Goal: Task Accomplishment & Management: Complete application form

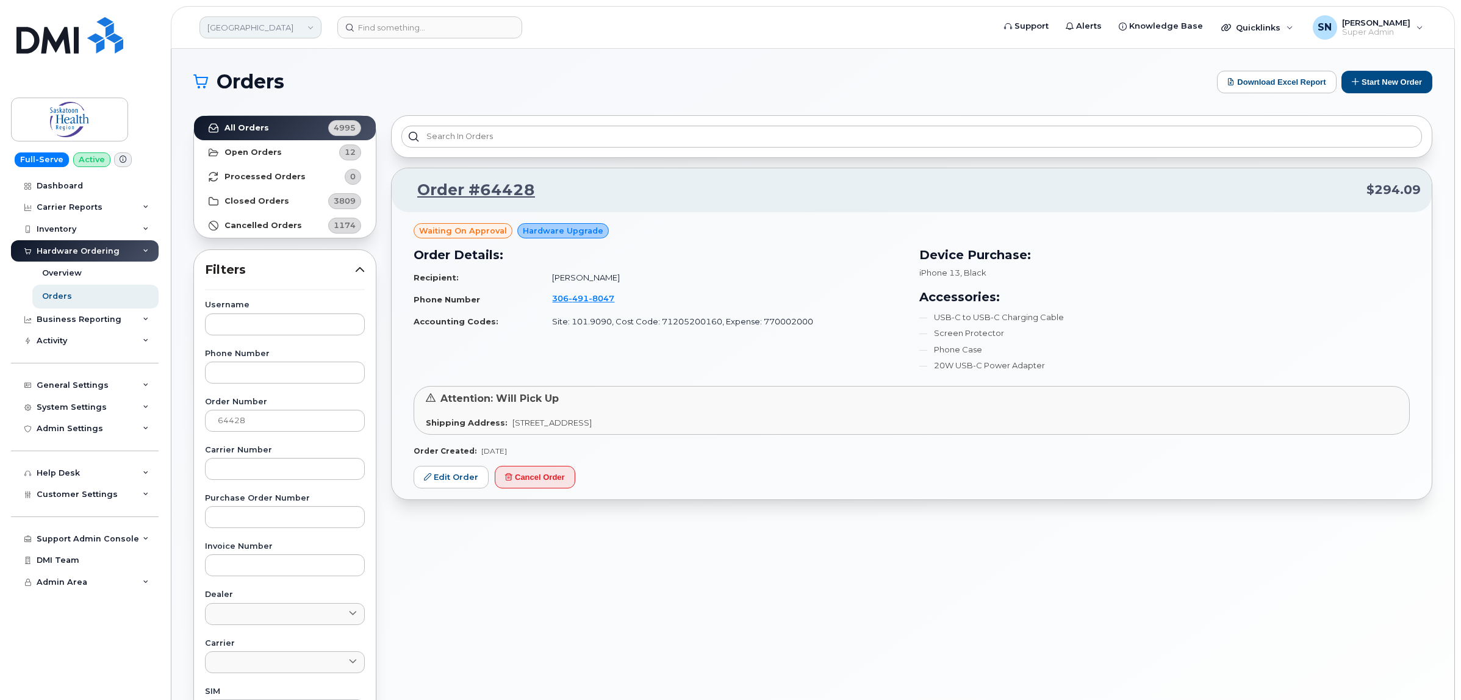
click at [279, 35] on link "Saskatoon Health Region" at bounding box center [260, 27] width 122 height 22
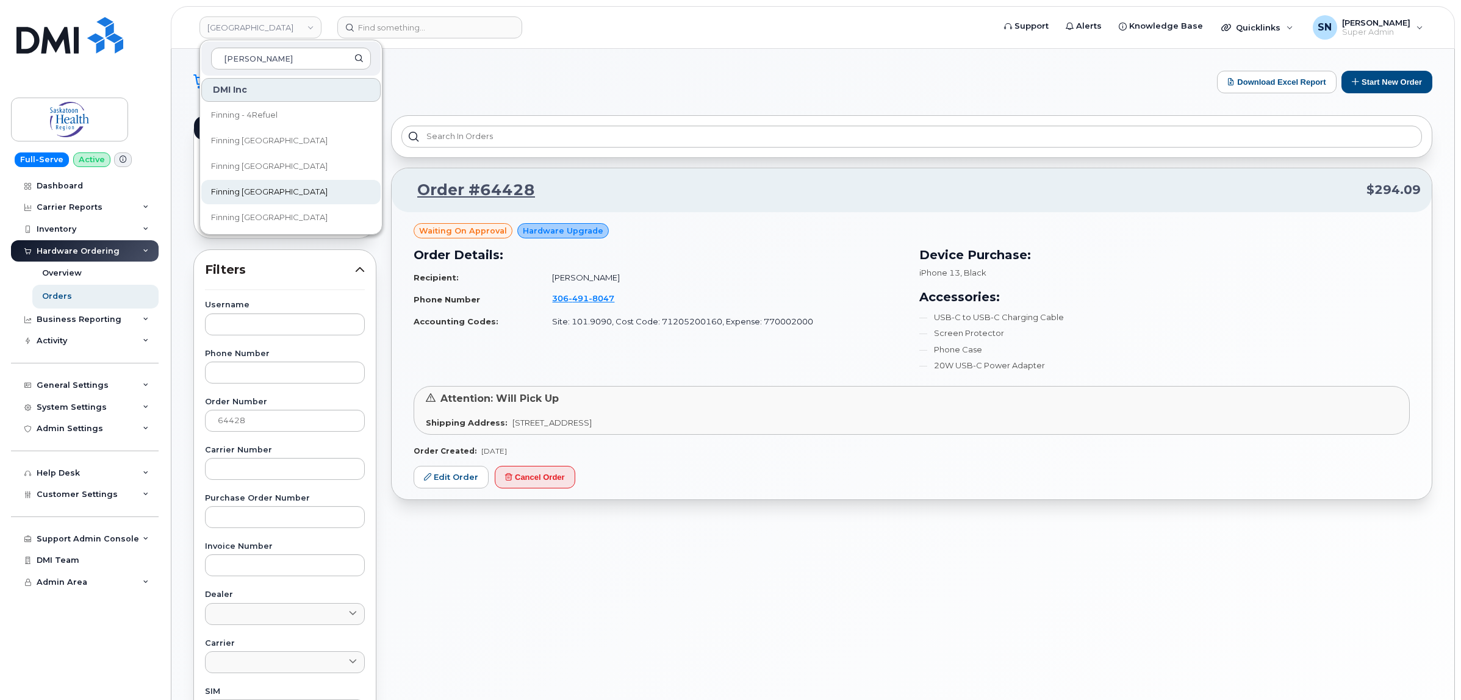
type input "finn"
click at [270, 187] on span "Finning [GEOGRAPHIC_DATA]" at bounding box center [269, 192] width 116 height 12
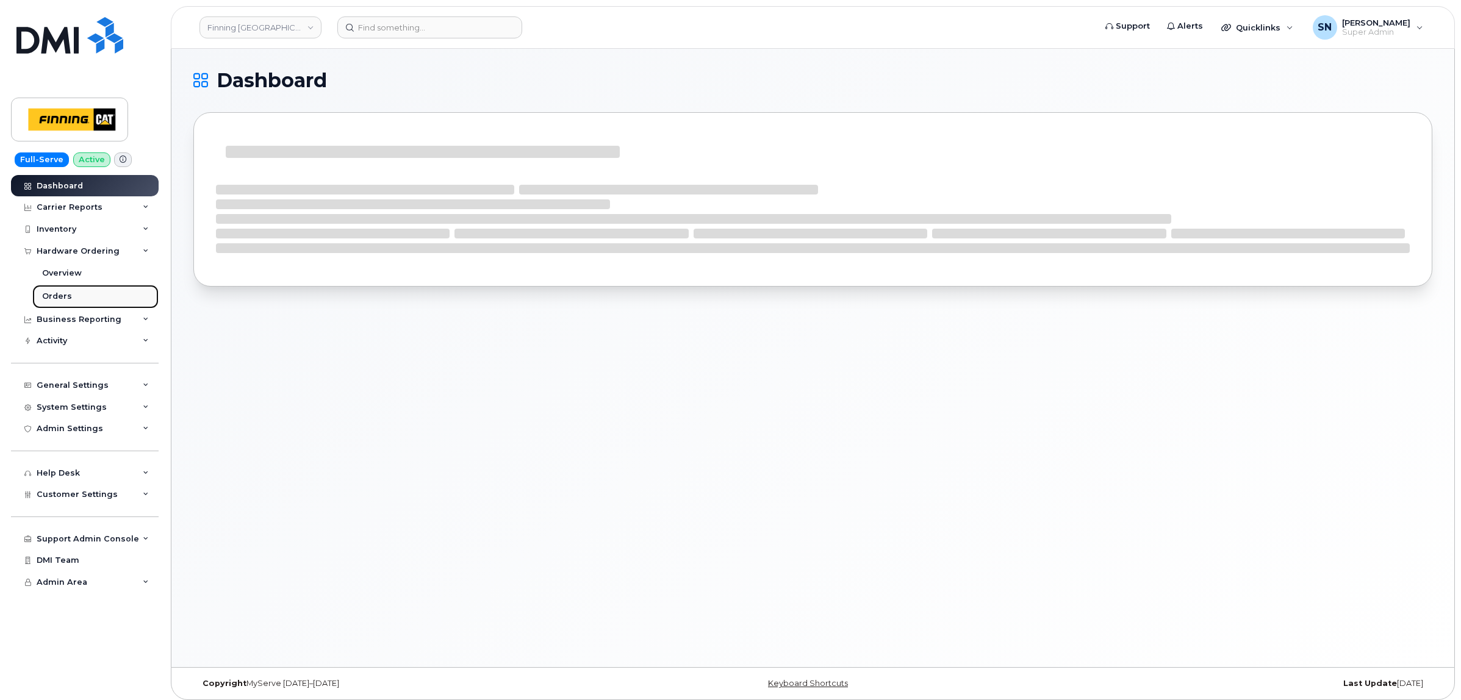
click at [72, 288] on link "Orders" at bounding box center [95, 296] width 126 height 23
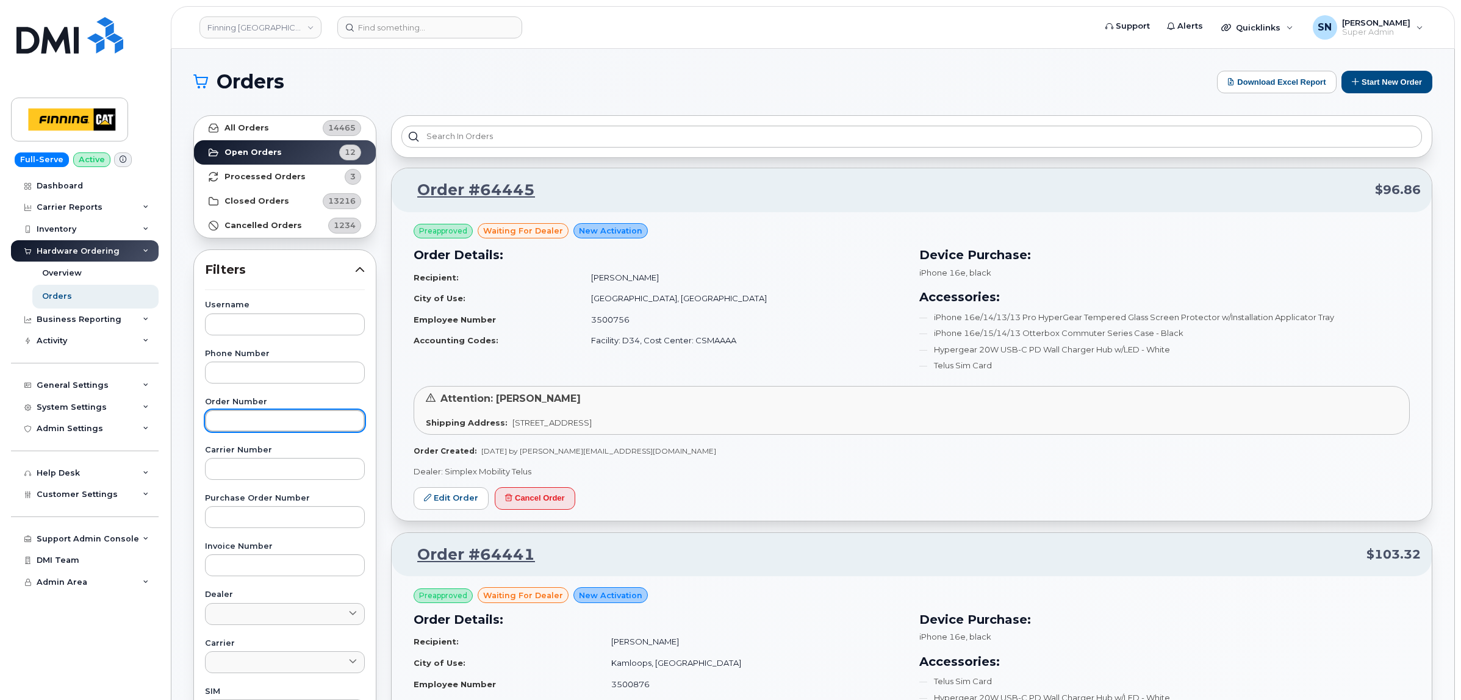
click at [251, 424] on input "text" at bounding box center [285, 421] width 160 height 22
paste input "64415"
type input "64415"
click at [275, 130] on link "All Orders 14465" at bounding box center [285, 128] width 182 height 24
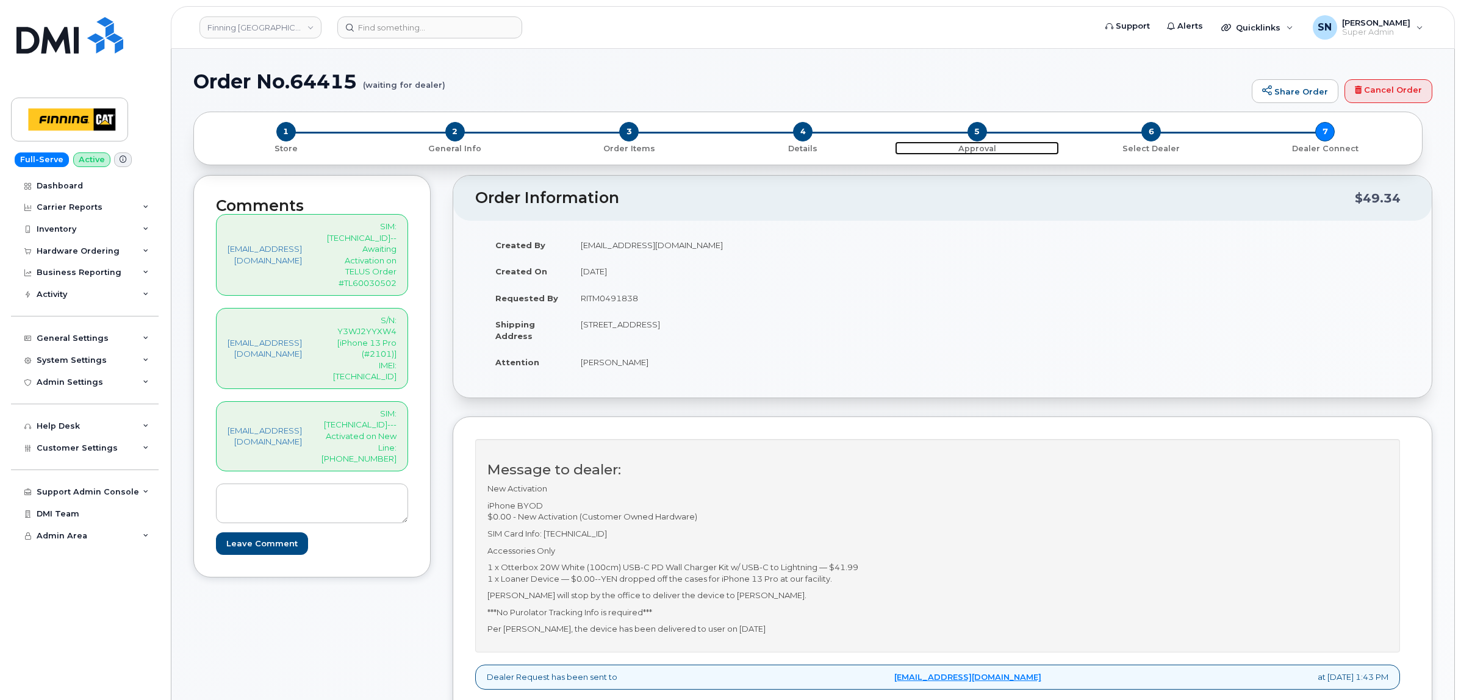
click at [979, 129] on span "5" at bounding box center [977, 132] width 20 height 20
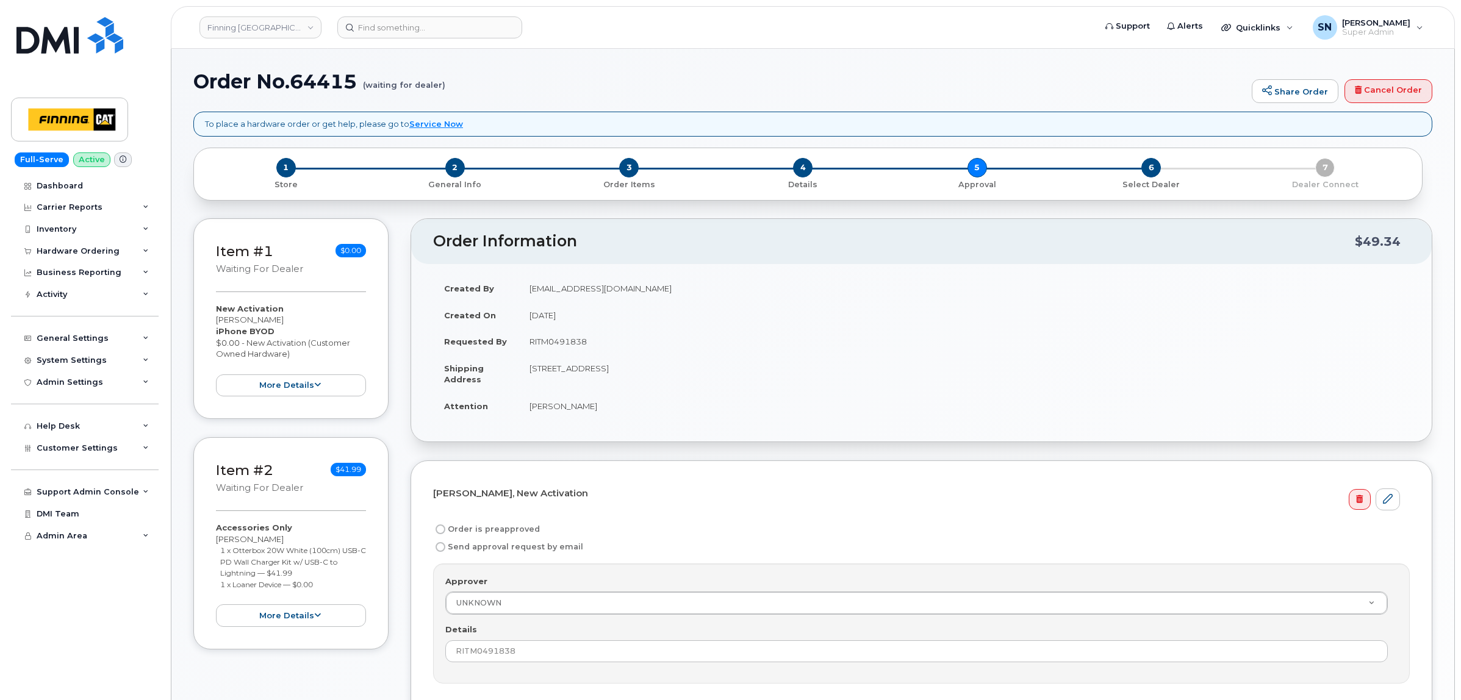
scroll to position [351, 0]
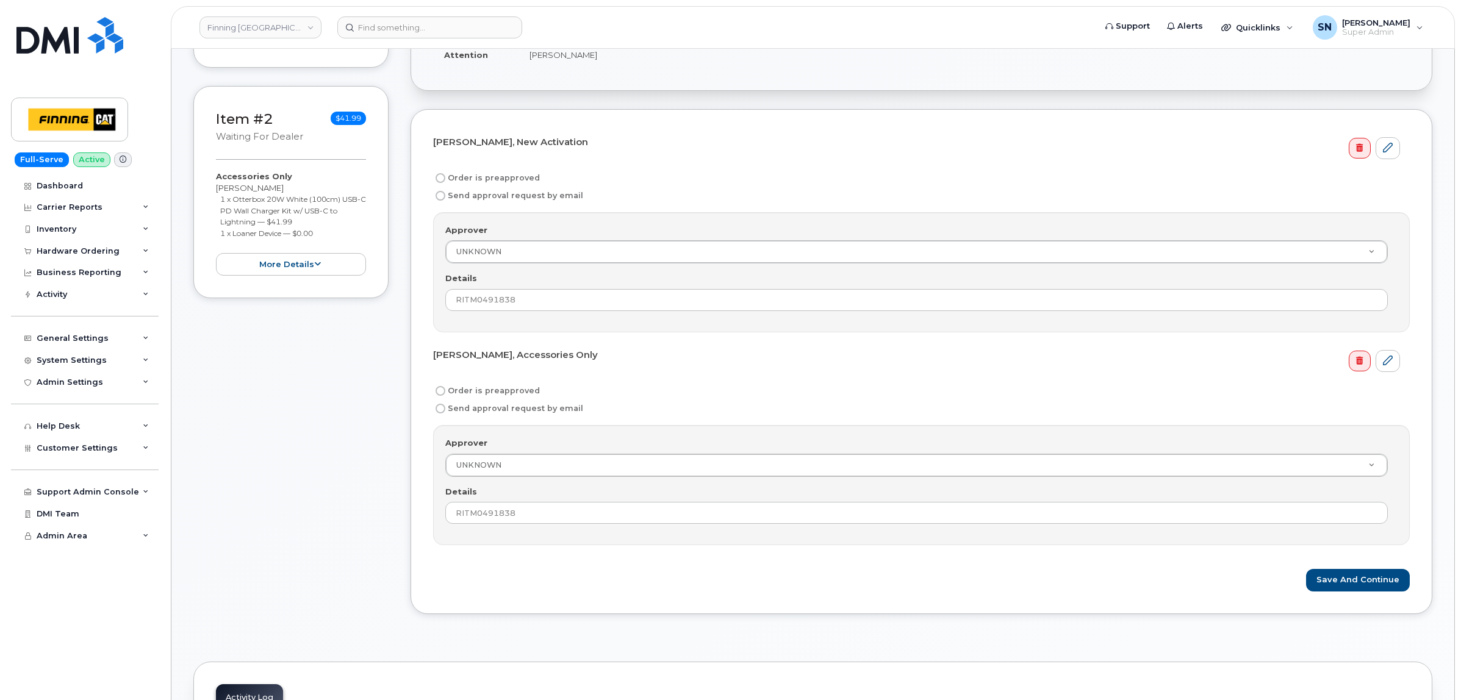
click at [444, 180] on input "Order is preapproved" at bounding box center [440, 178] width 10 height 10
radio input "true"
click at [442, 390] on input "Order is preapproved" at bounding box center [440, 391] width 10 height 10
radio input "true"
click at [1336, 581] on button "Save and Continue" at bounding box center [1358, 580] width 104 height 23
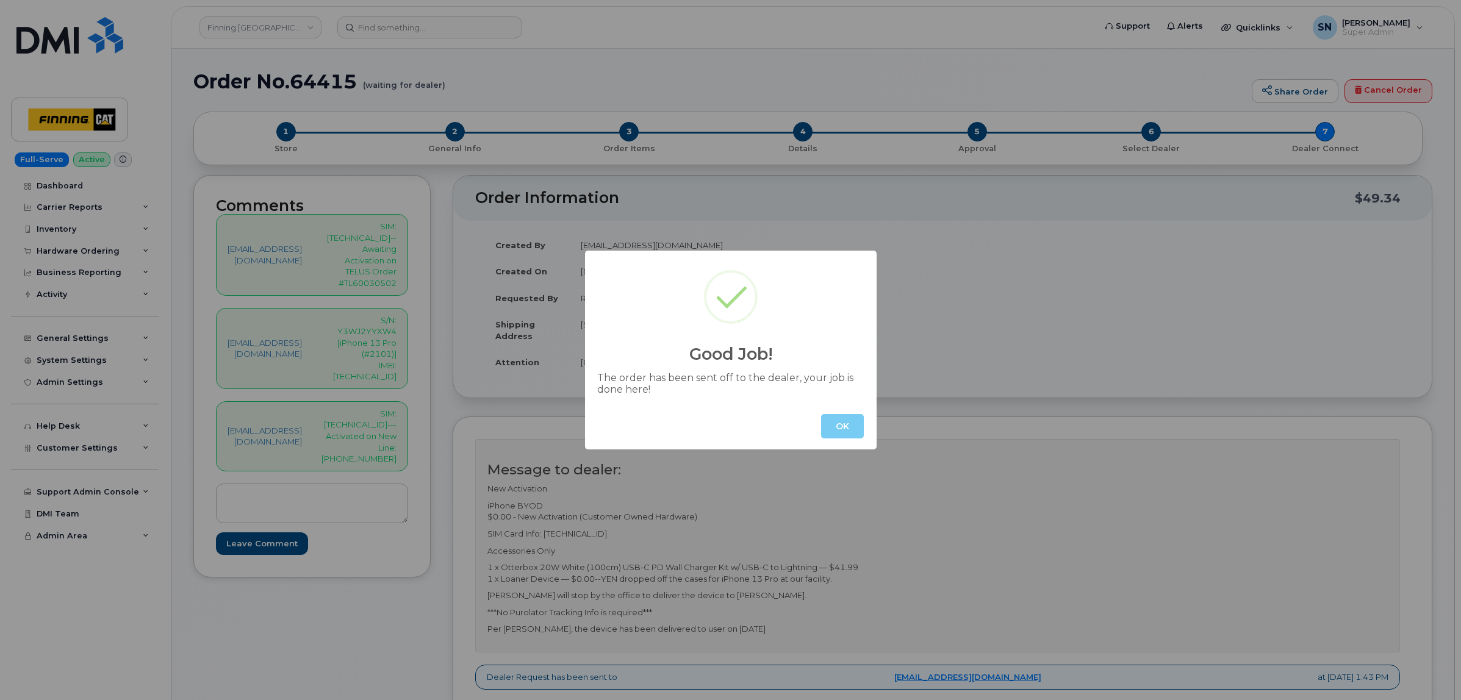
click at [833, 421] on button "OK" at bounding box center [842, 426] width 43 height 24
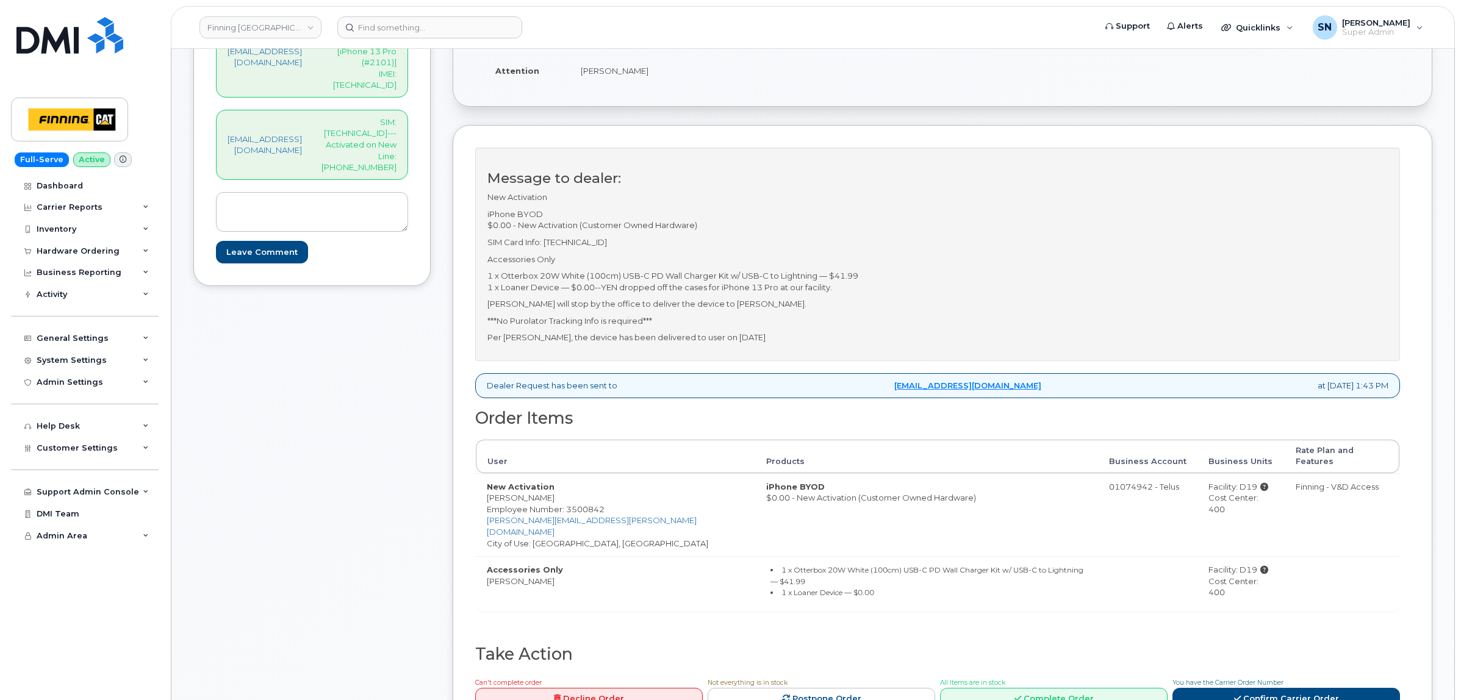
scroll to position [457, 0]
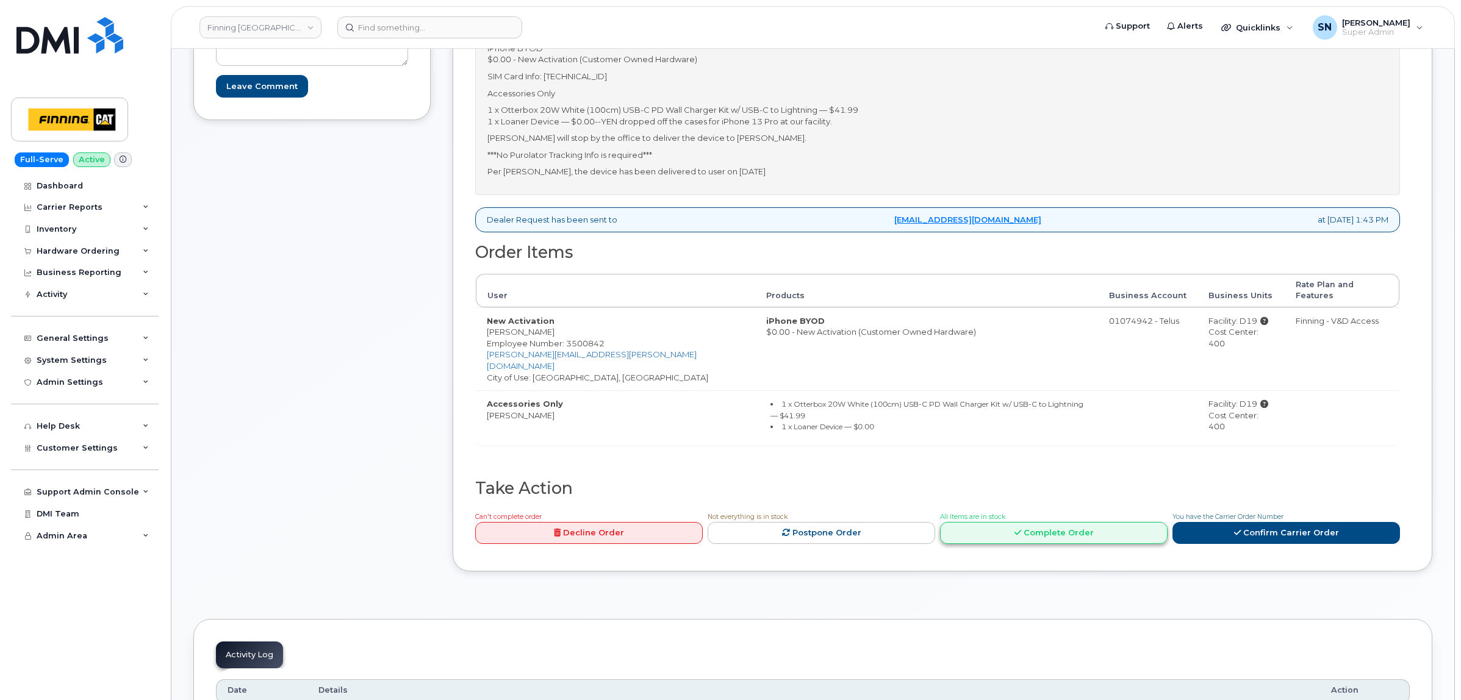
click at [1065, 522] on link "Complete Order" at bounding box center [1053, 533] width 227 height 23
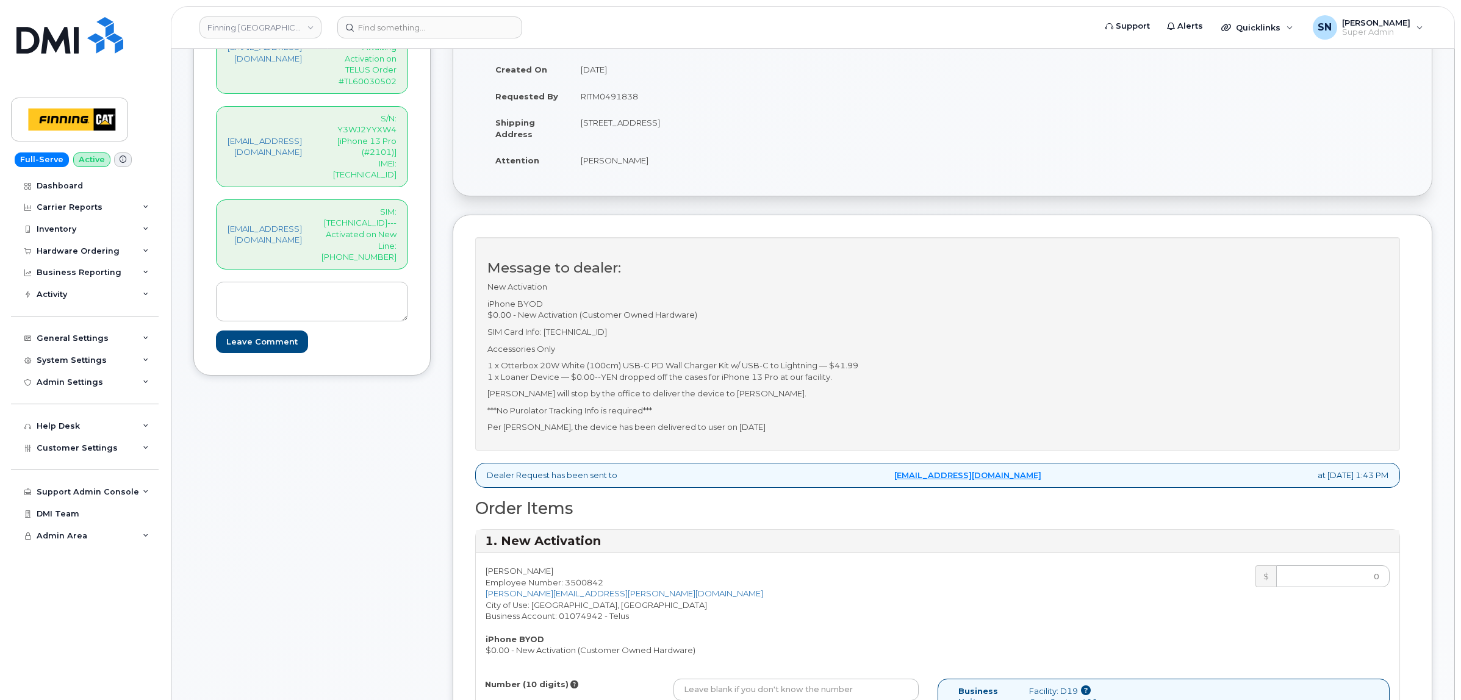
scroll to position [229, 0]
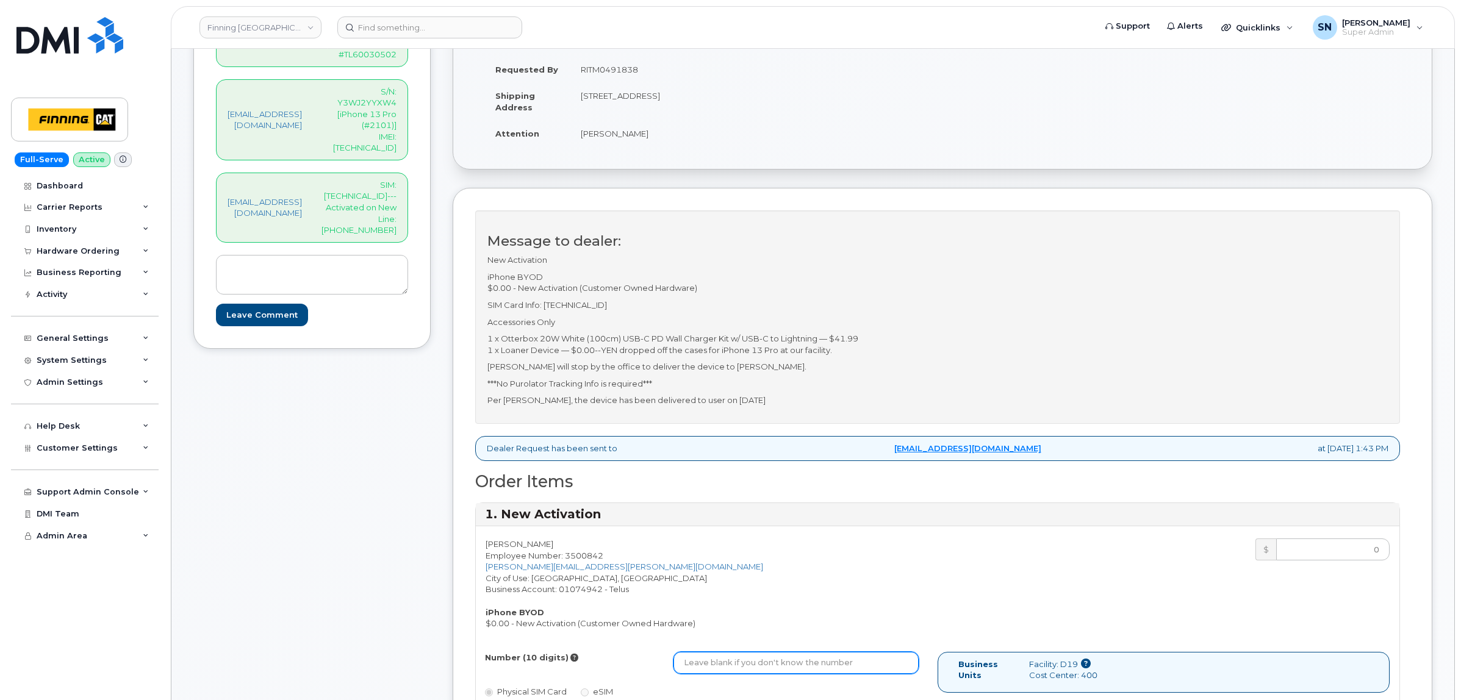
click at [776, 668] on input "Number (10 digits)" at bounding box center [795, 663] width 245 height 22
type input "5875965714"
click at [378, 101] on p "S/N: Y3WJ2YYXW4 [iPhone 13 Pro (#2101)] IMEI: 350282711531012" at bounding box center [358, 120] width 75 height 68
copy p "350282711531012"
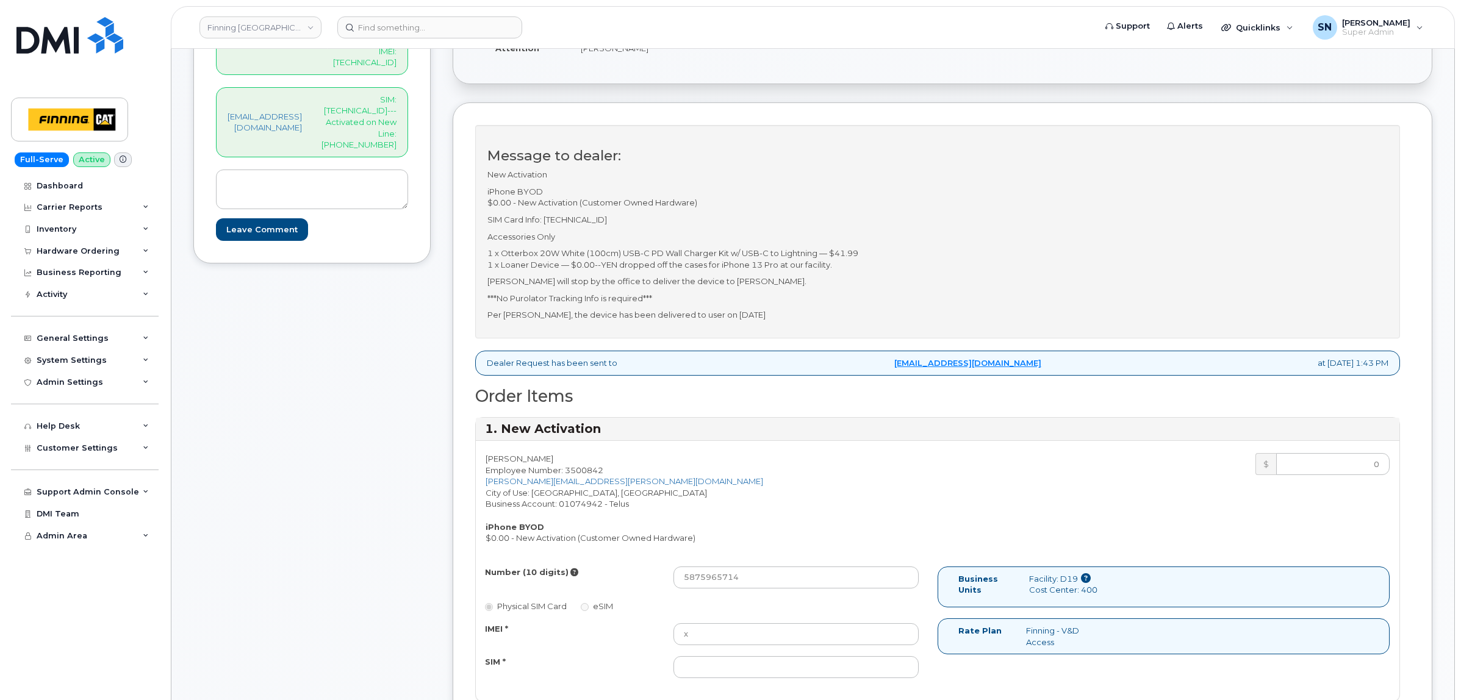
scroll to position [381, 0]
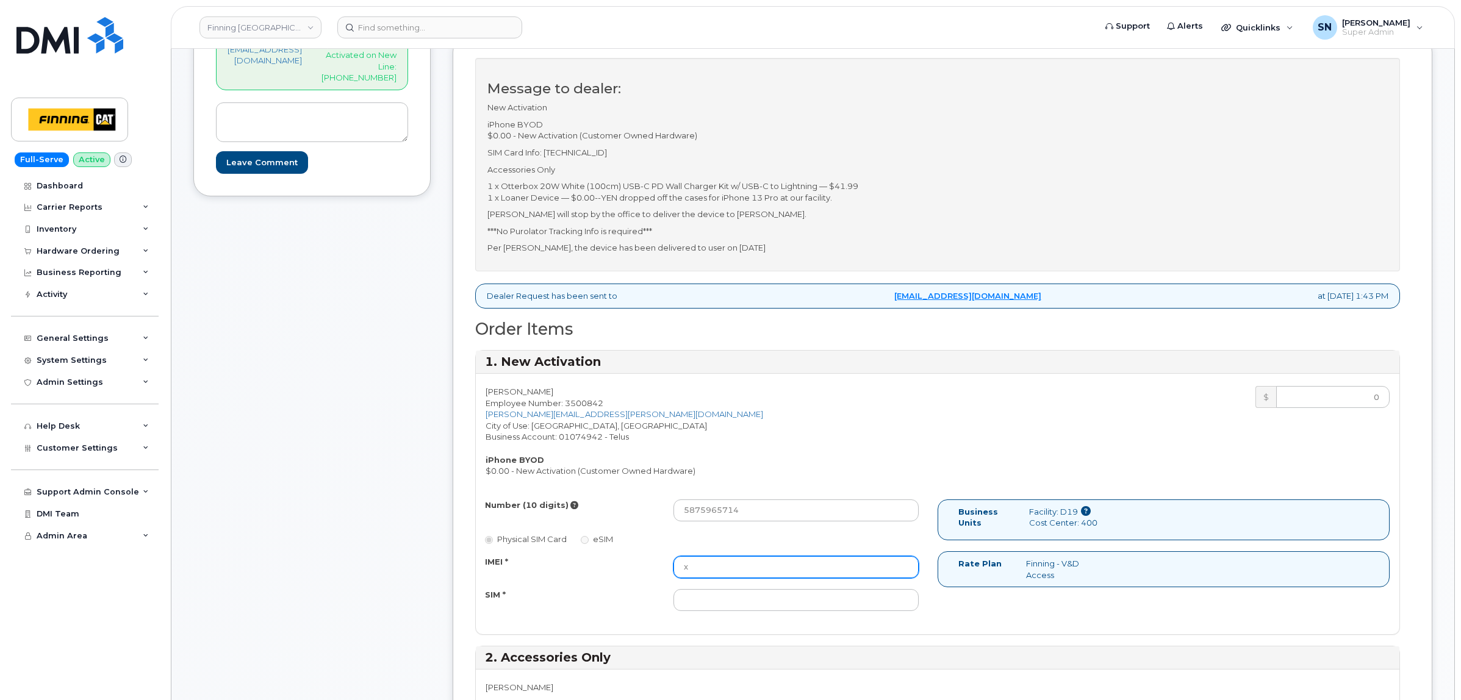
click at [808, 565] on input "x" at bounding box center [795, 567] width 245 height 22
drag, startPoint x: 808, startPoint y: 565, endPoint x: 674, endPoint y: 557, distance: 134.4
click at [674, 557] on div "IMEI * x" at bounding box center [702, 567] width 452 height 22
paste input "350282711531012"
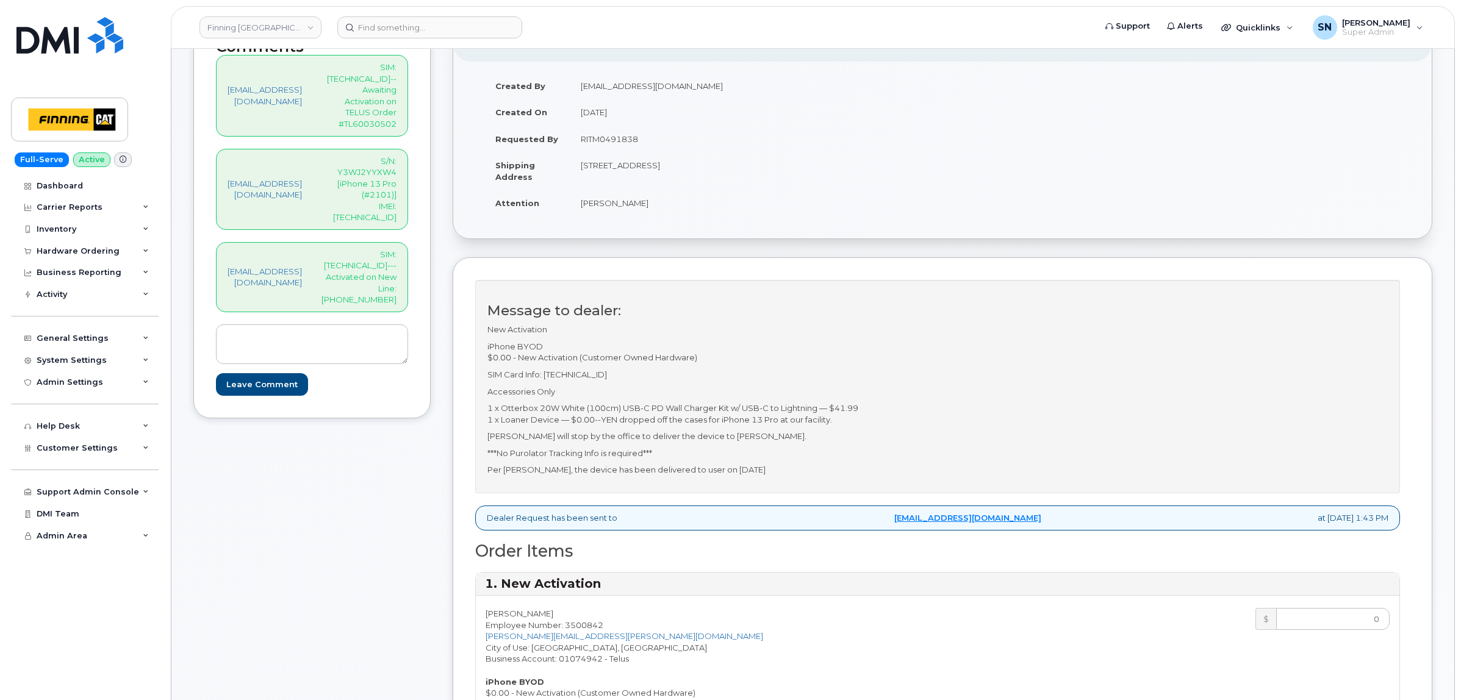
scroll to position [152, 0]
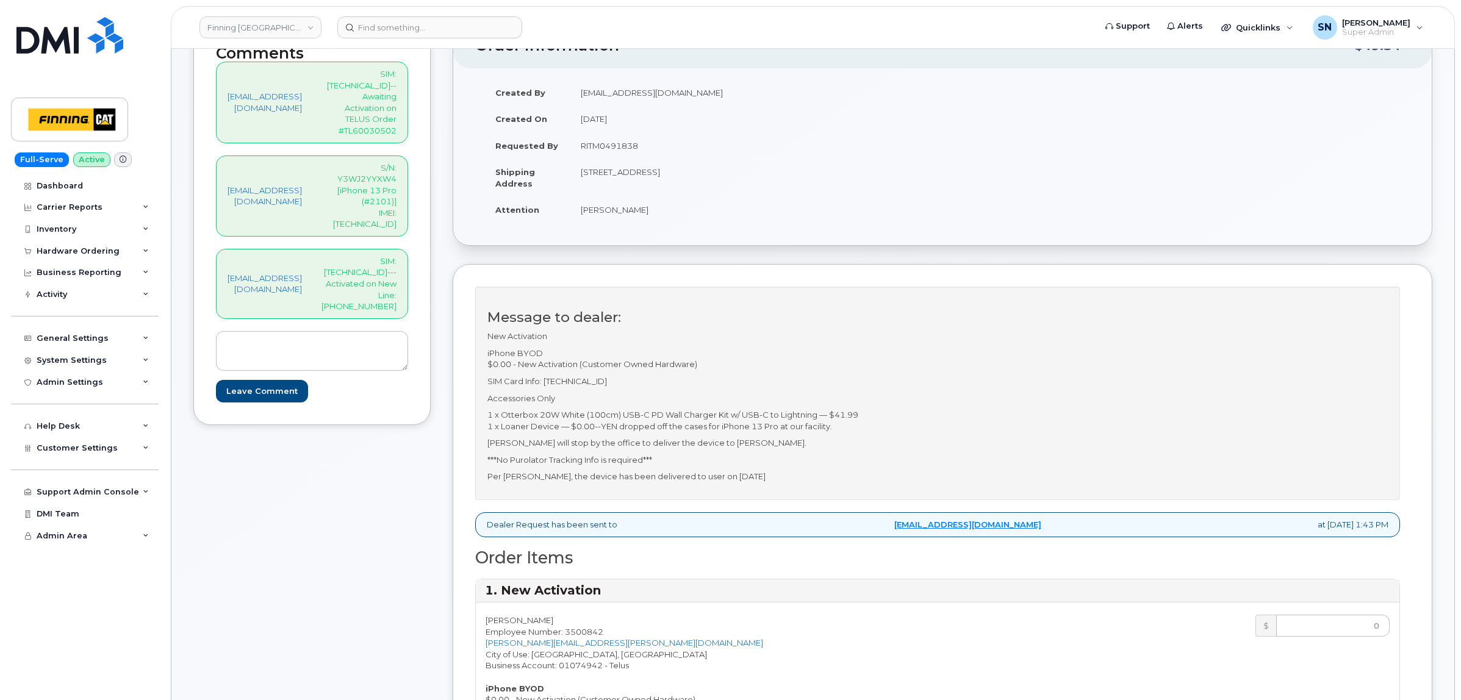
type input "350282711531012"
click at [662, 382] on p "SIM Card Info: 8912230102357625155" at bounding box center [937, 382] width 900 height 12
copy p "8912230102357625155"
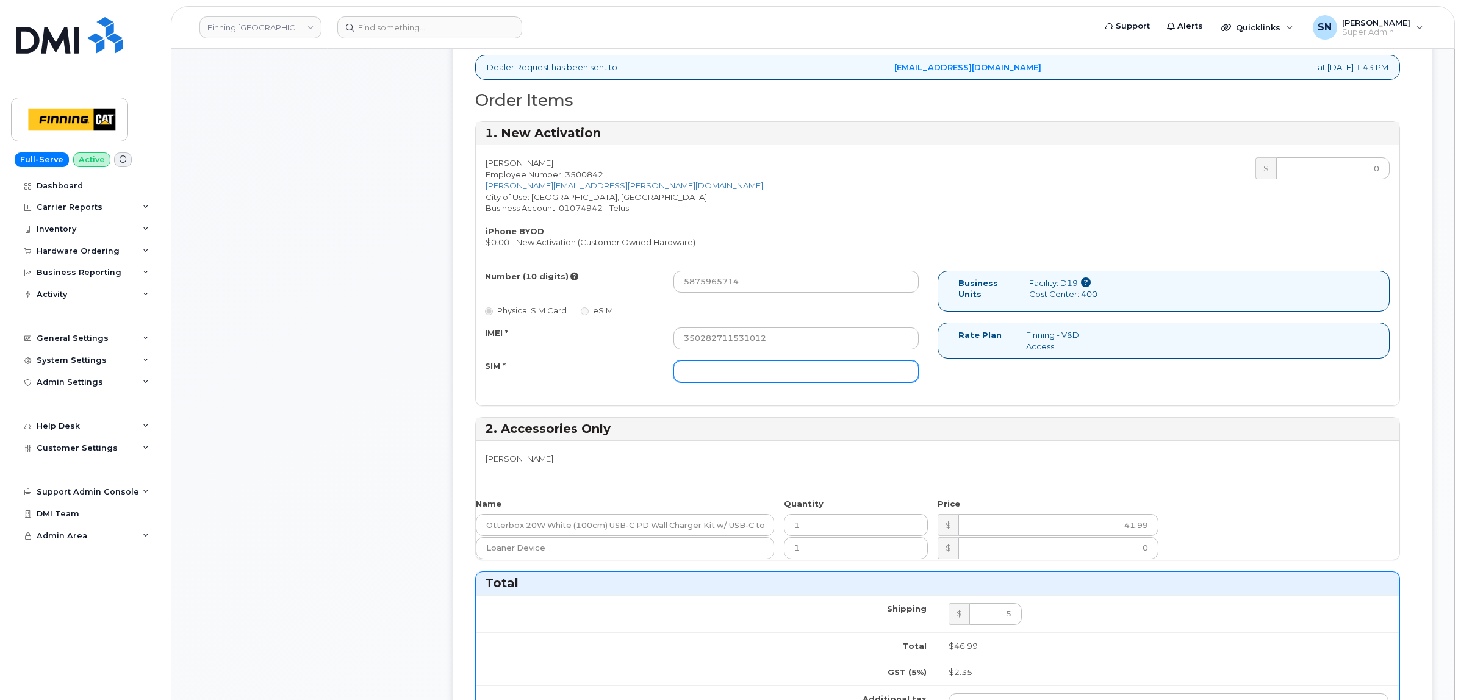
click at [781, 372] on input "SIM *" at bounding box center [795, 371] width 245 height 22
paste input "8912230102357625155"
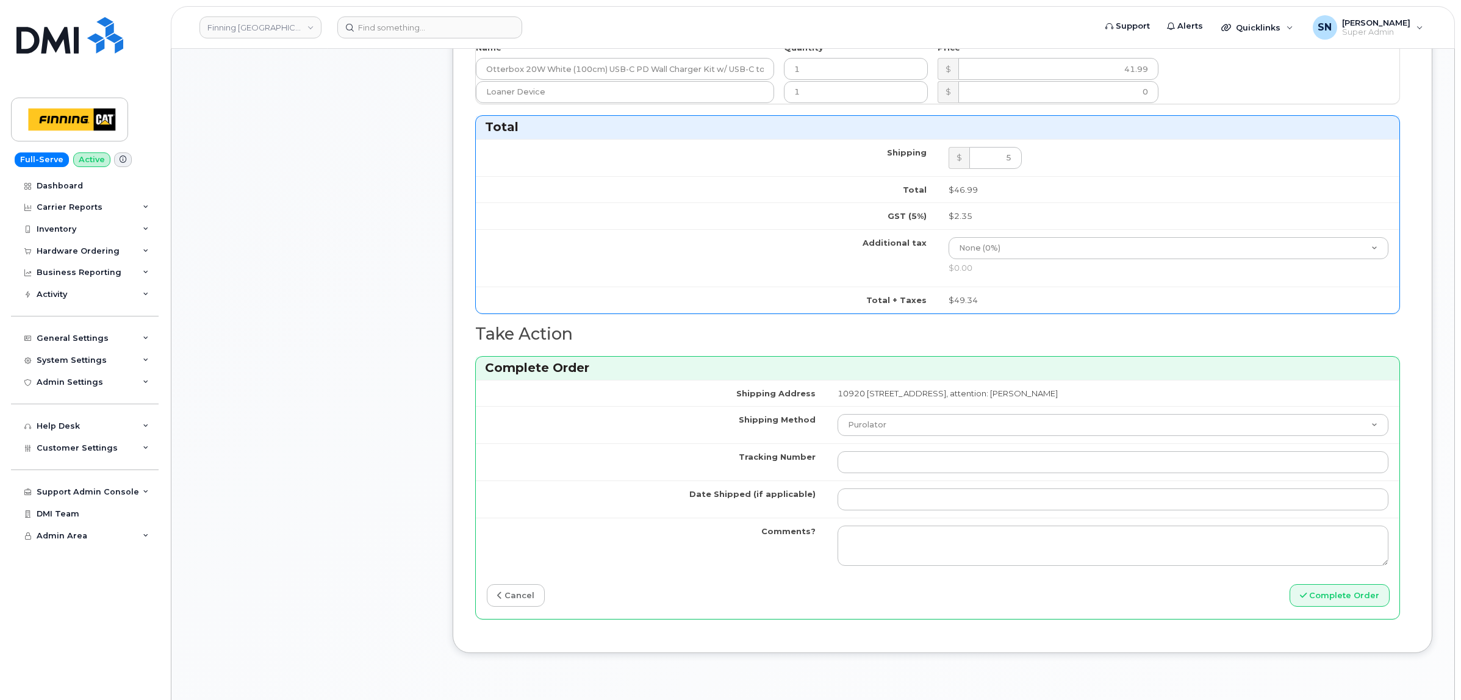
scroll to position [1067, 0]
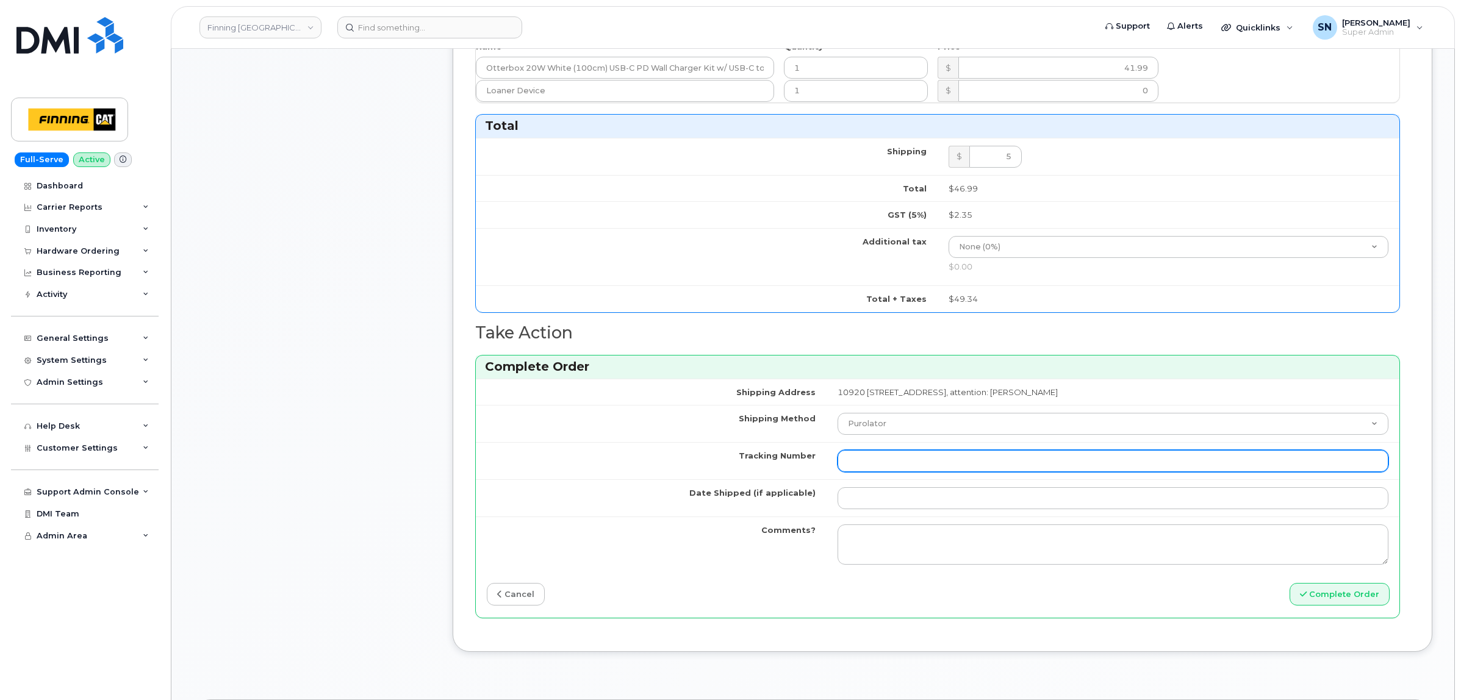
type input "8912230102357625155"
click at [837, 463] on input "Tracking Number" at bounding box center [1112, 461] width 551 height 22
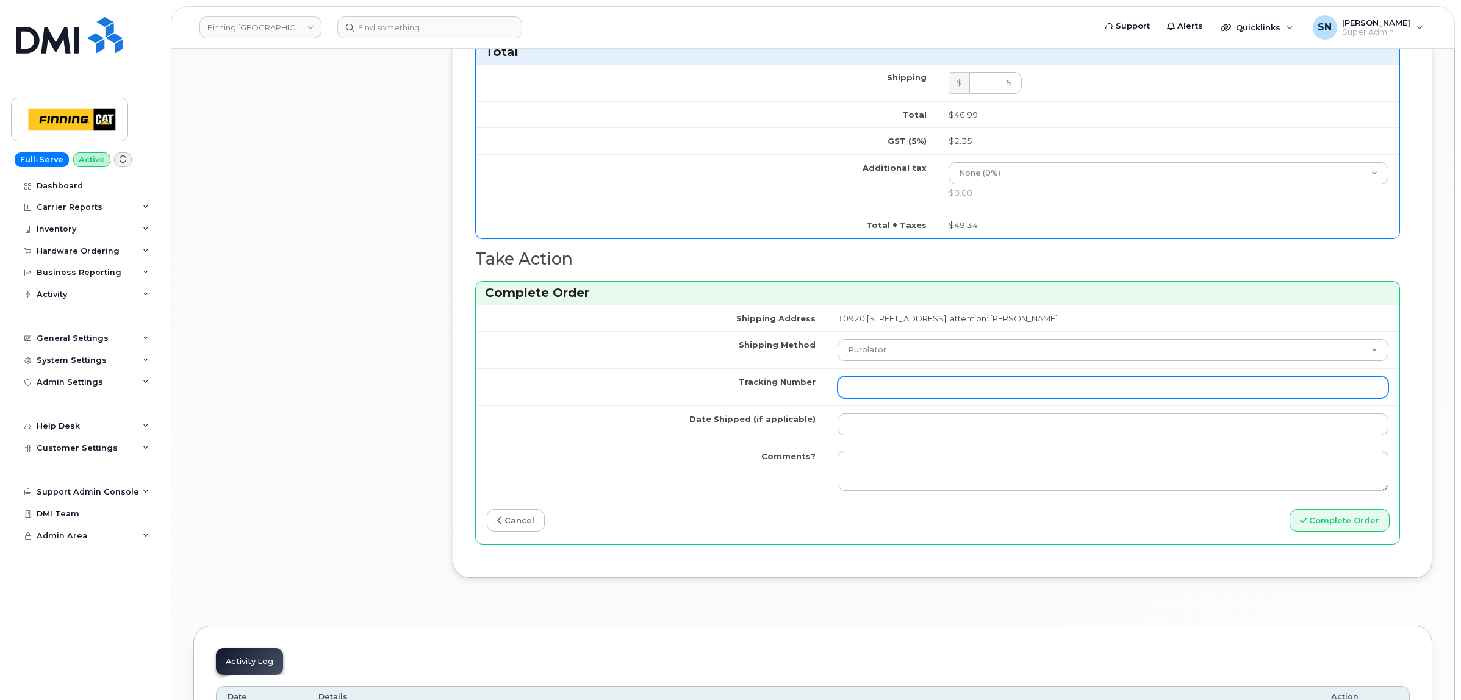
scroll to position [1220, 0]
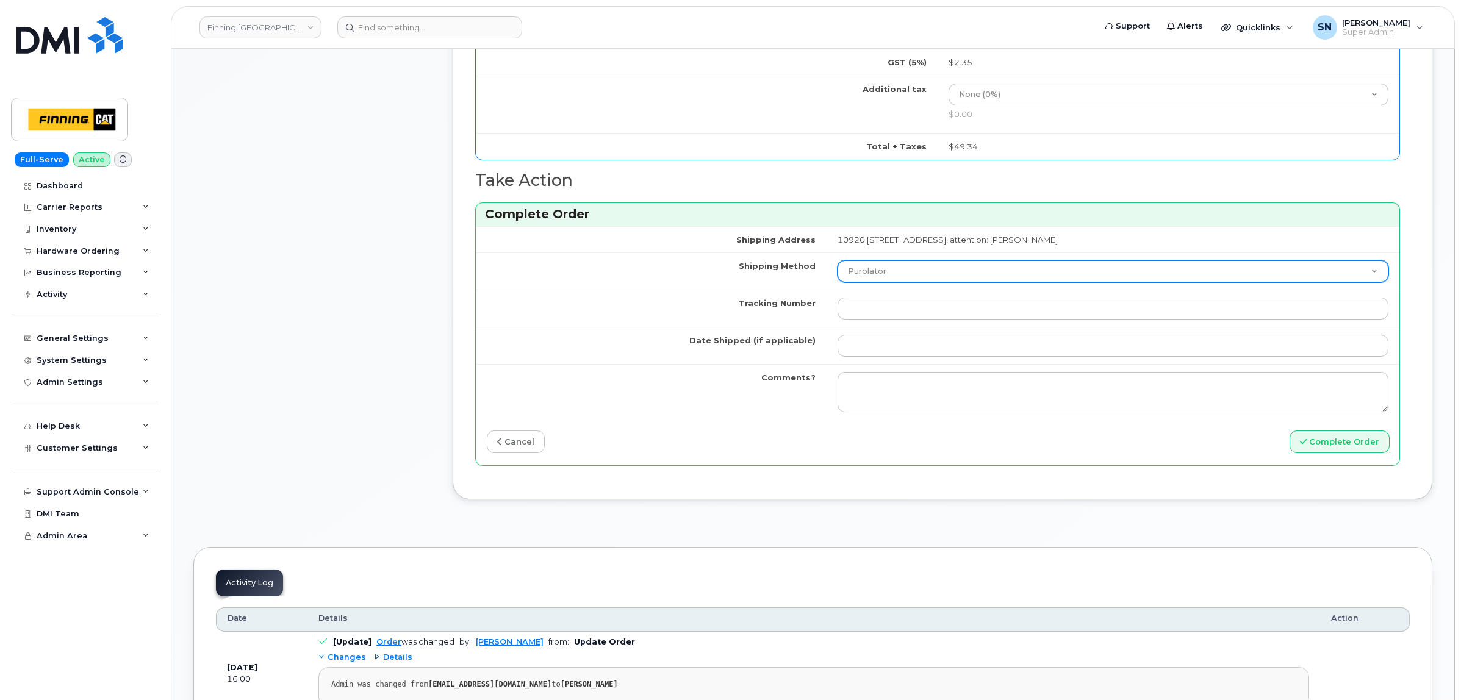
click at [837, 282] on select "Purolator UPS FedEx Canada Post Courier Other Drop Off Pick Up" at bounding box center [1112, 271] width 551 height 22
select select "Other"
click at [837, 264] on select "Purolator UPS FedEx Canada Post Courier Other Drop Off Pick Up" at bounding box center [1112, 271] width 551 height 22
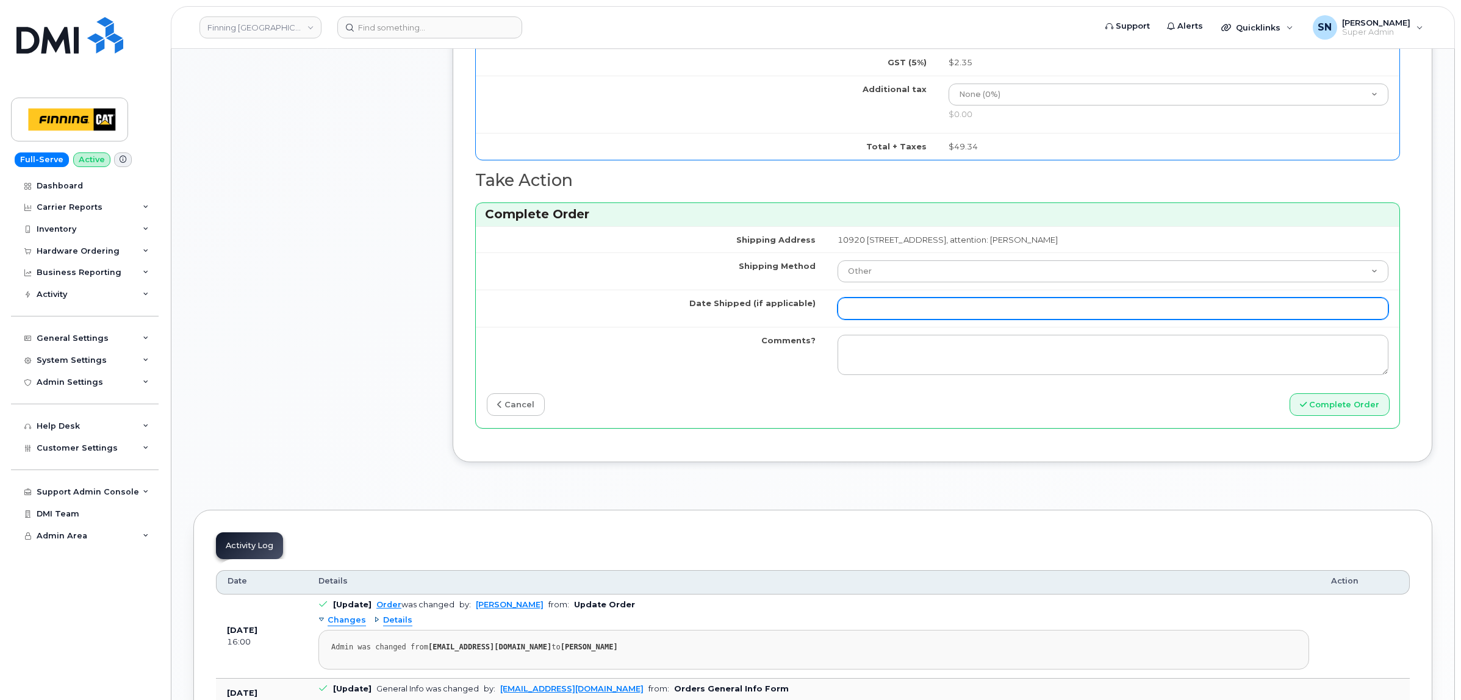
click at [837, 319] on input "Date Shipped (if applicable)" at bounding box center [1112, 309] width 551 height 22
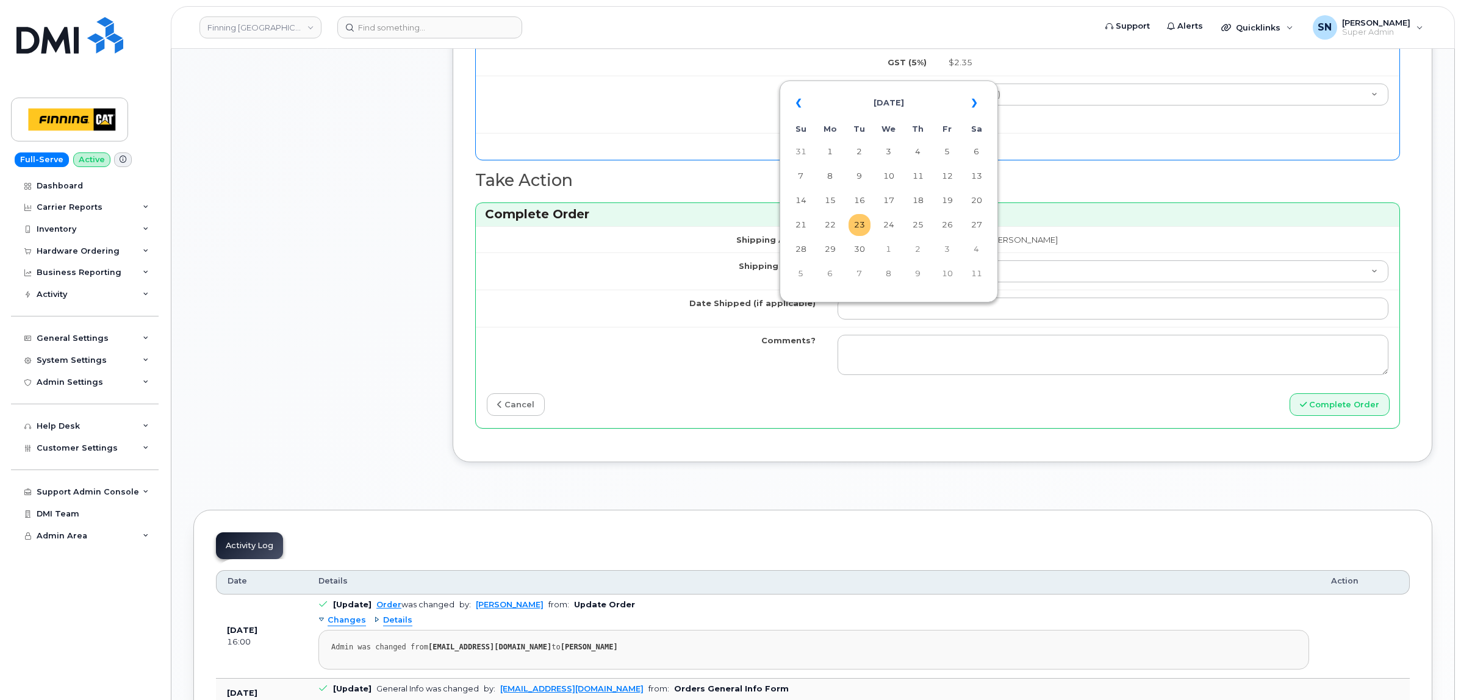
click at [859, 226] on td "23" at bounding box center [859, 225] width 22 height 22
type input "2025-09-23"
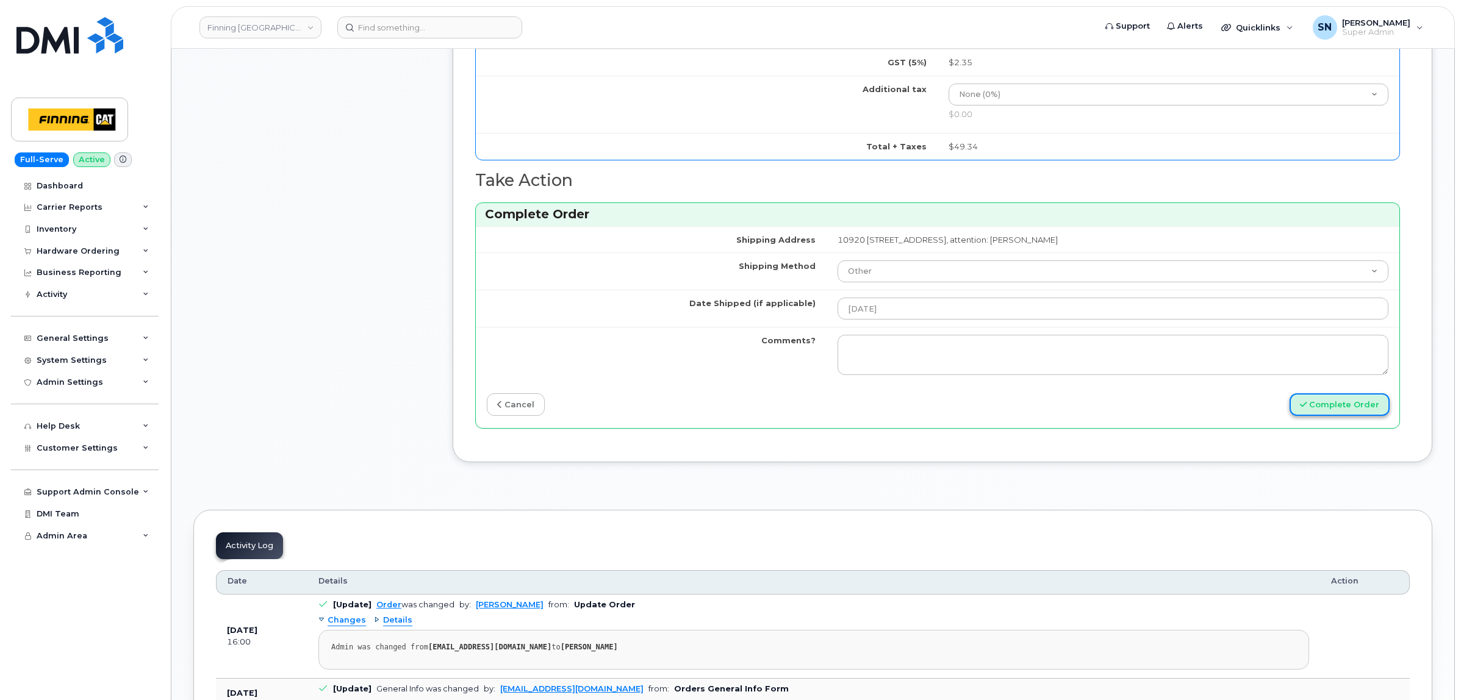
click at [1322, 413] on button "Complete Order" at bounding box center [1339, 404] width 100 height 23
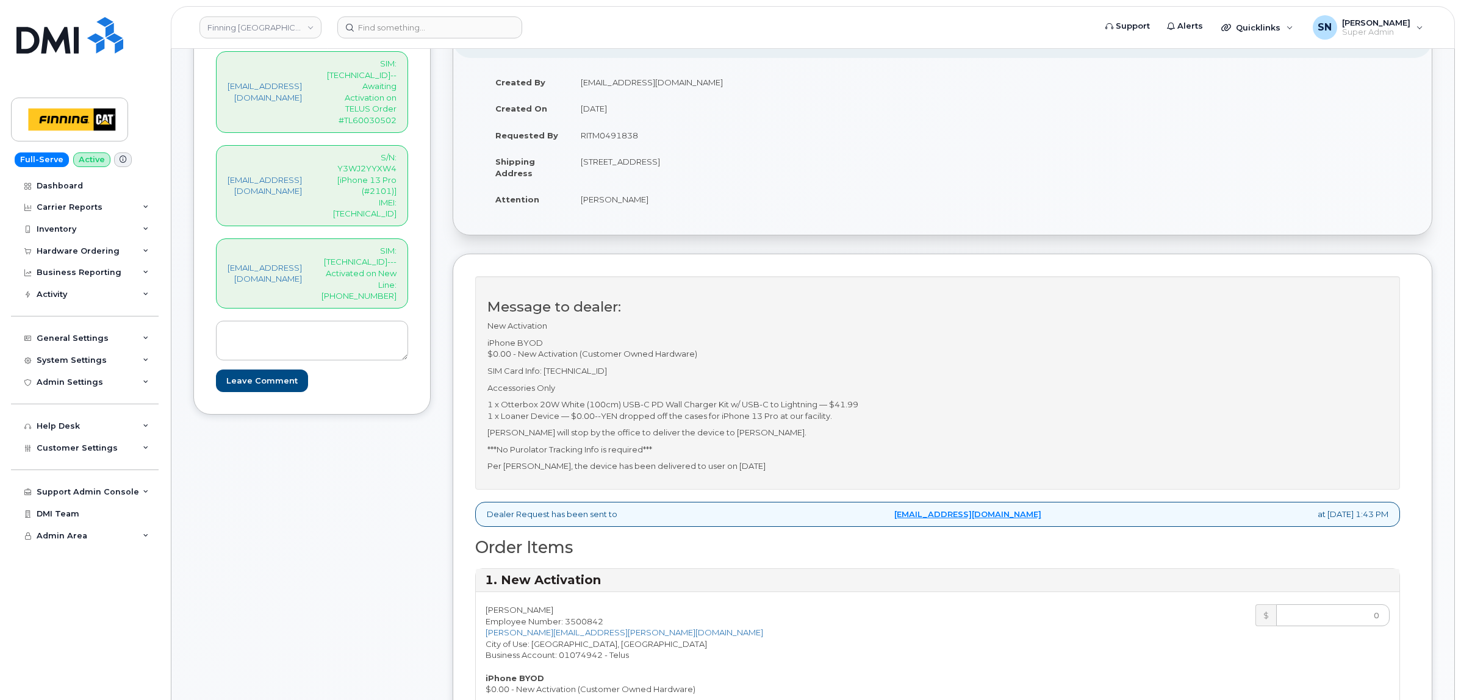
scroll to position [0, 0]
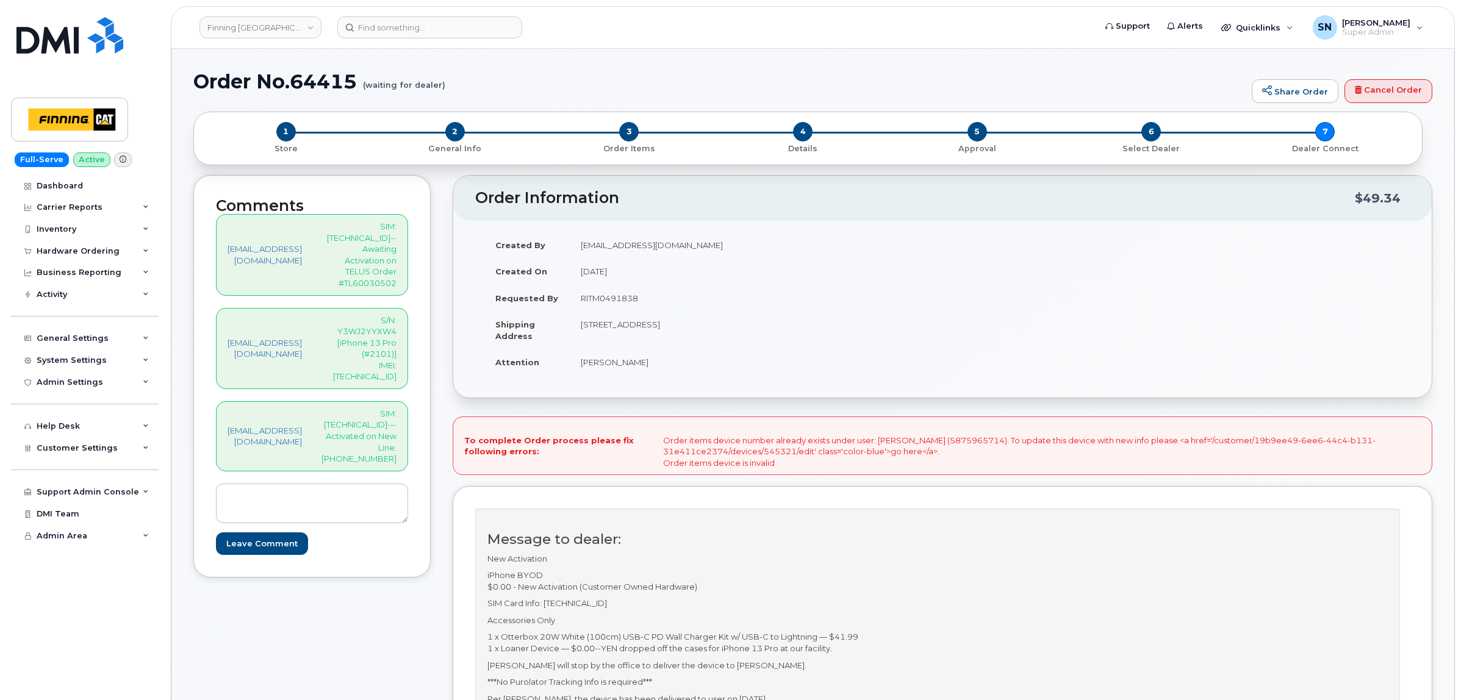
click at [1003, 442] on div "To complete Order process please fix following errors: Order items device numbe…" at bounding box center [941, 446] width 979 height 59
copy div "5875965714"
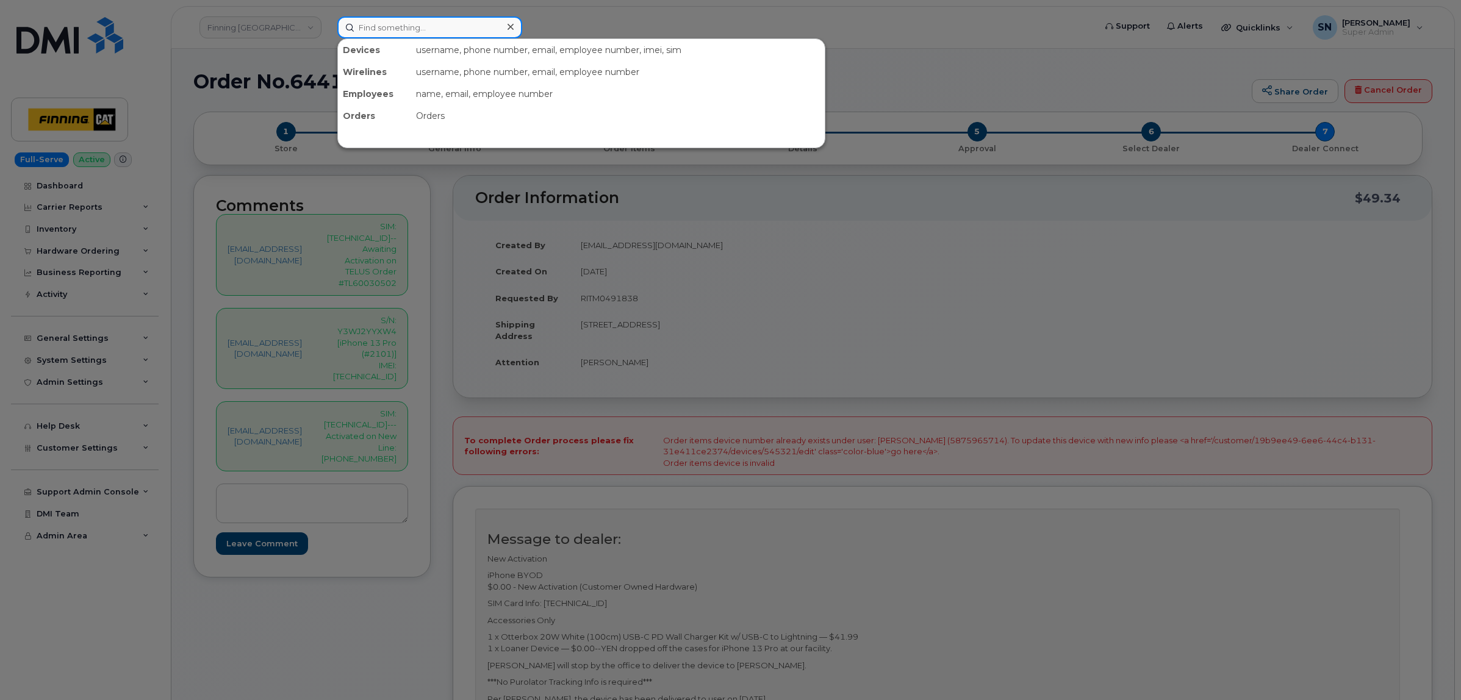
click at [403, 34] on input at bounding box center [429, 27] width 185 height 22
paste input "5875965714"
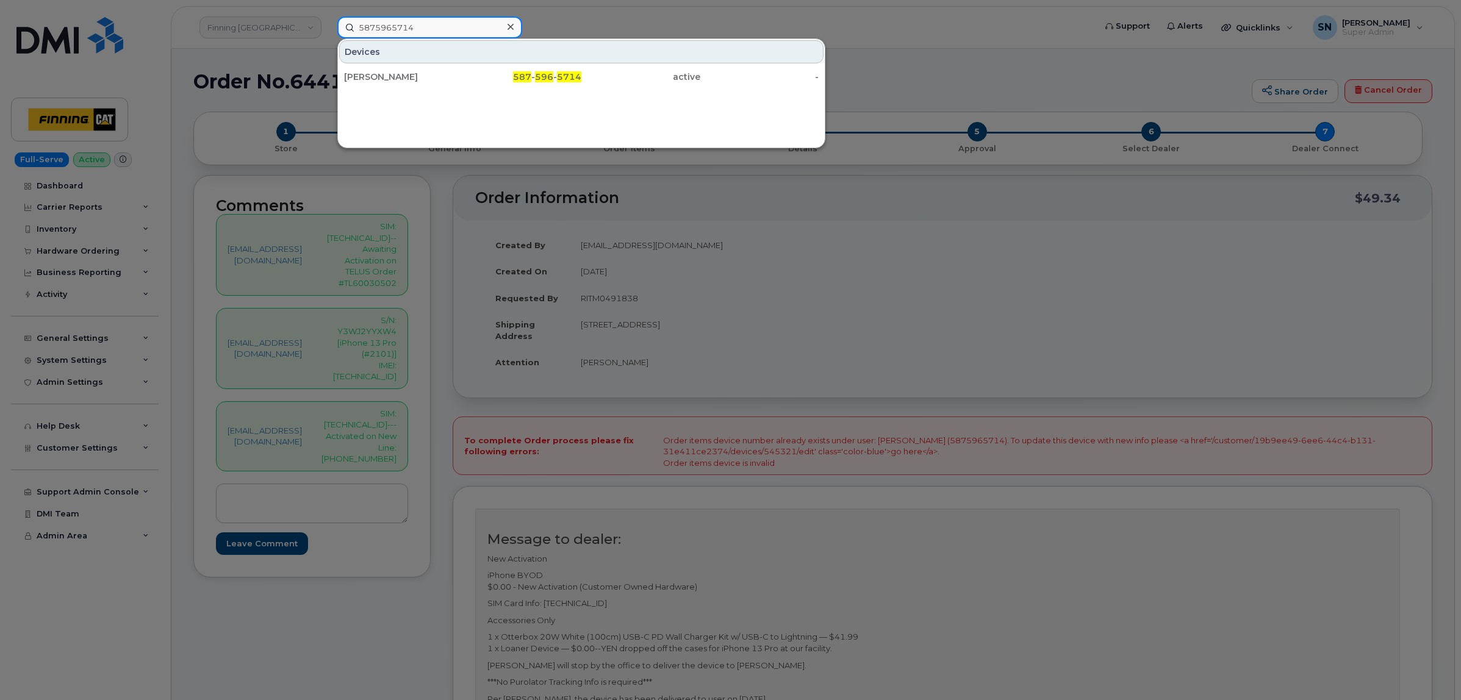
type input "5875965714"
click at [884, 50] on div at bounding box center [730, 350] width 1461 height 700
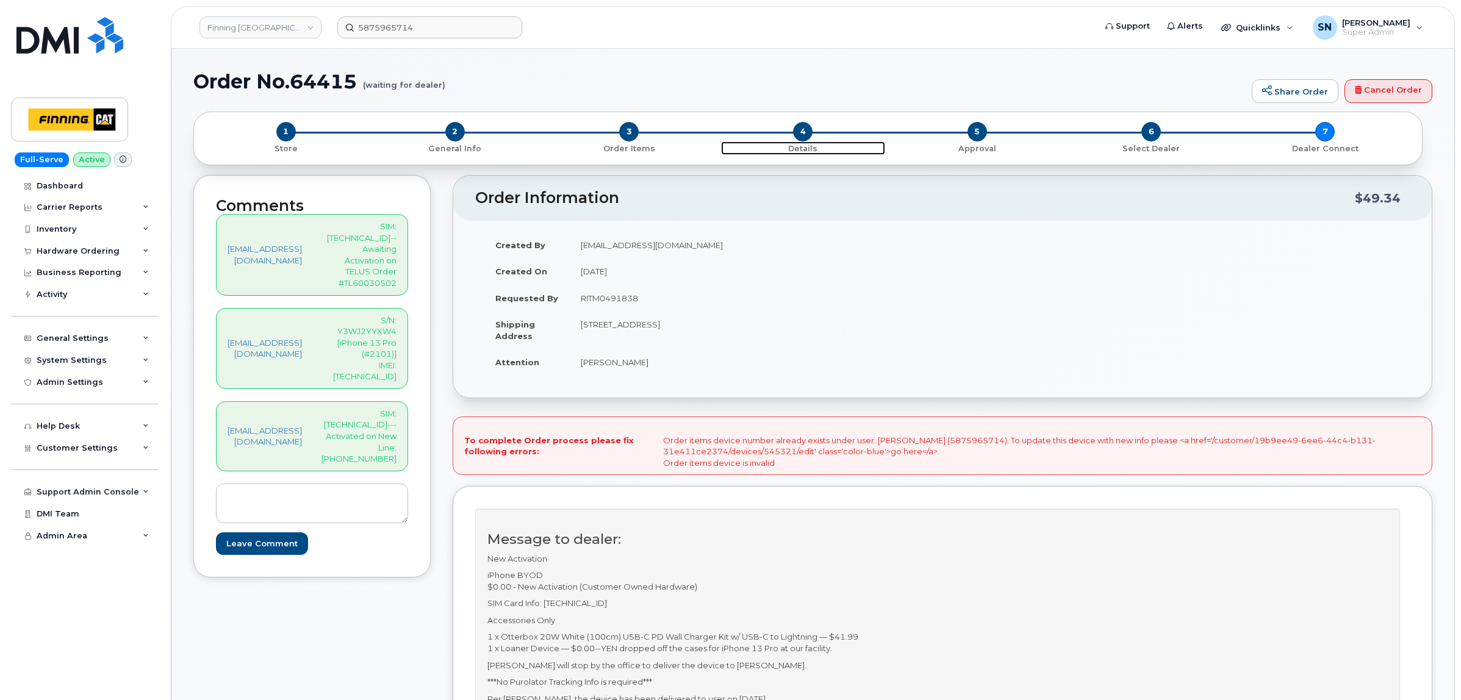
click at [803, 127] on span "4" at bounding box center [803, 132] width 20 height 20
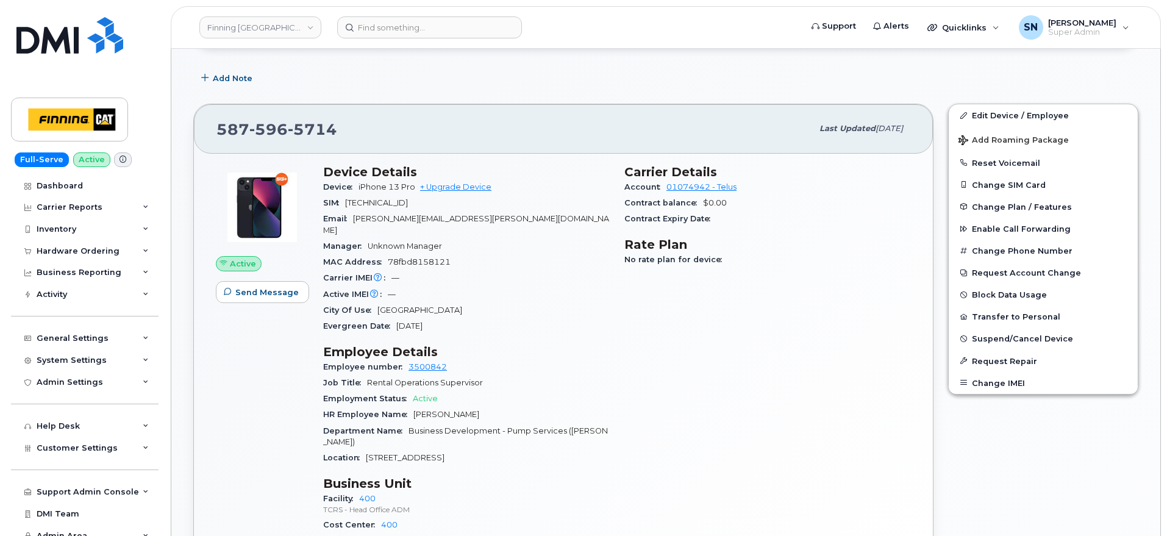
scroll to position [381, 0]
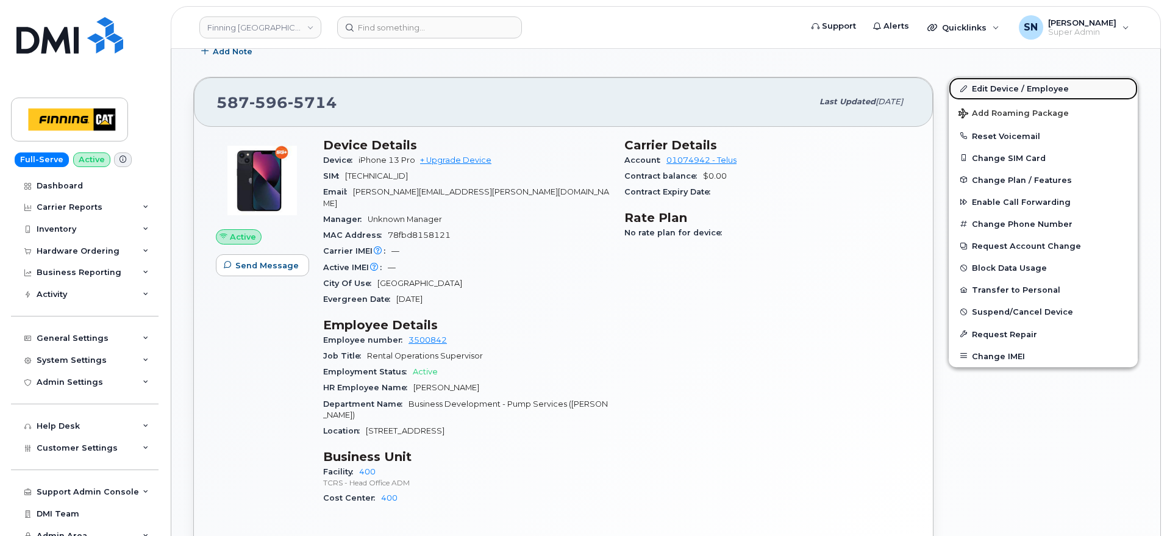
click at [1045, 94] on link "Edit Device / Employee" at bounding box center [1043, 88] width 189 height 22
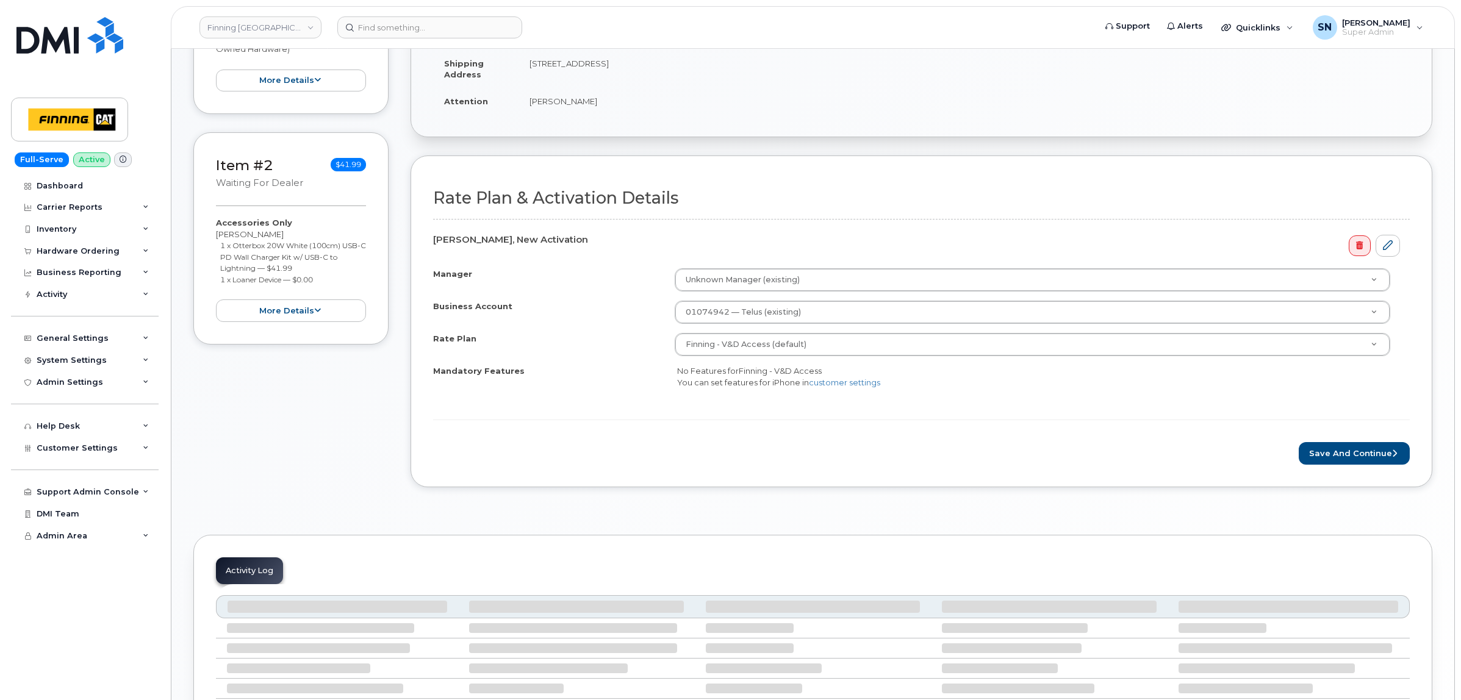
scroll to position [305, 0]
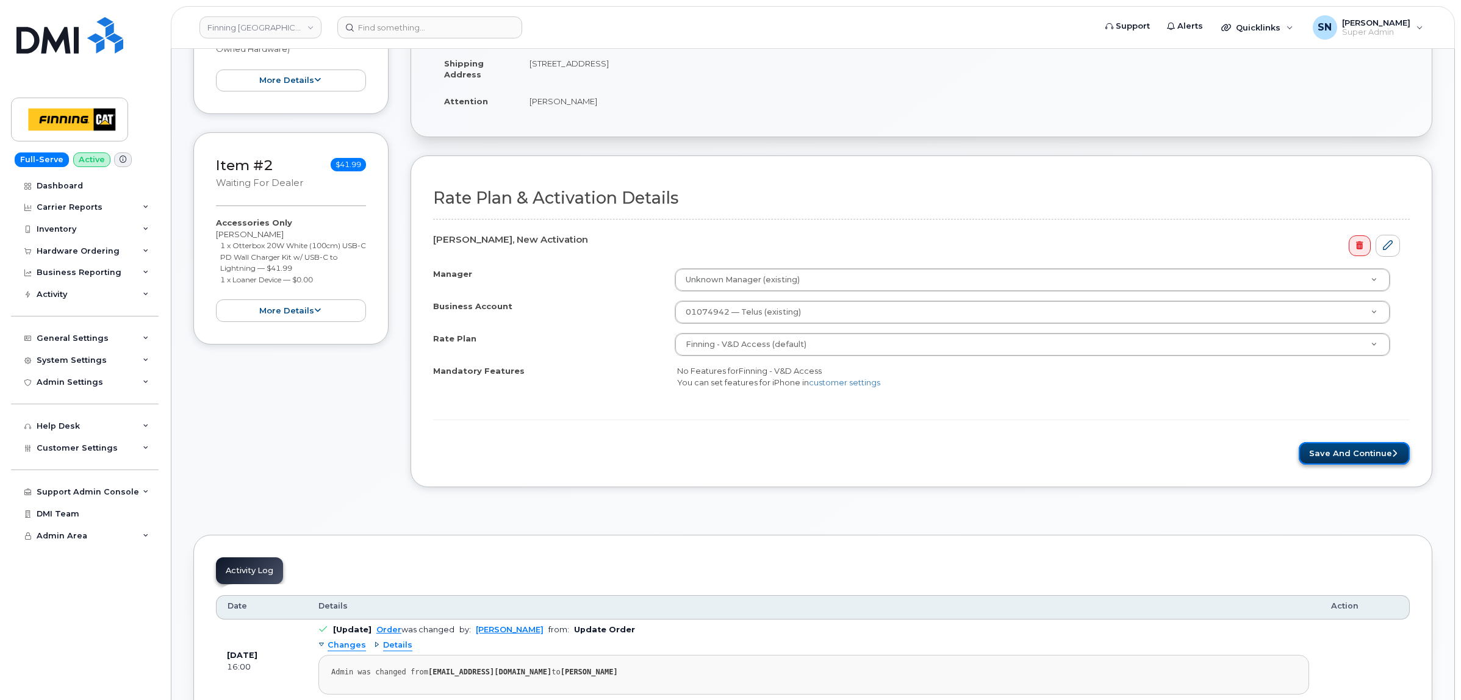
click at [1334, 460] on button "Save and Continue" at bounding box center [1353, 453] width 111 height 23
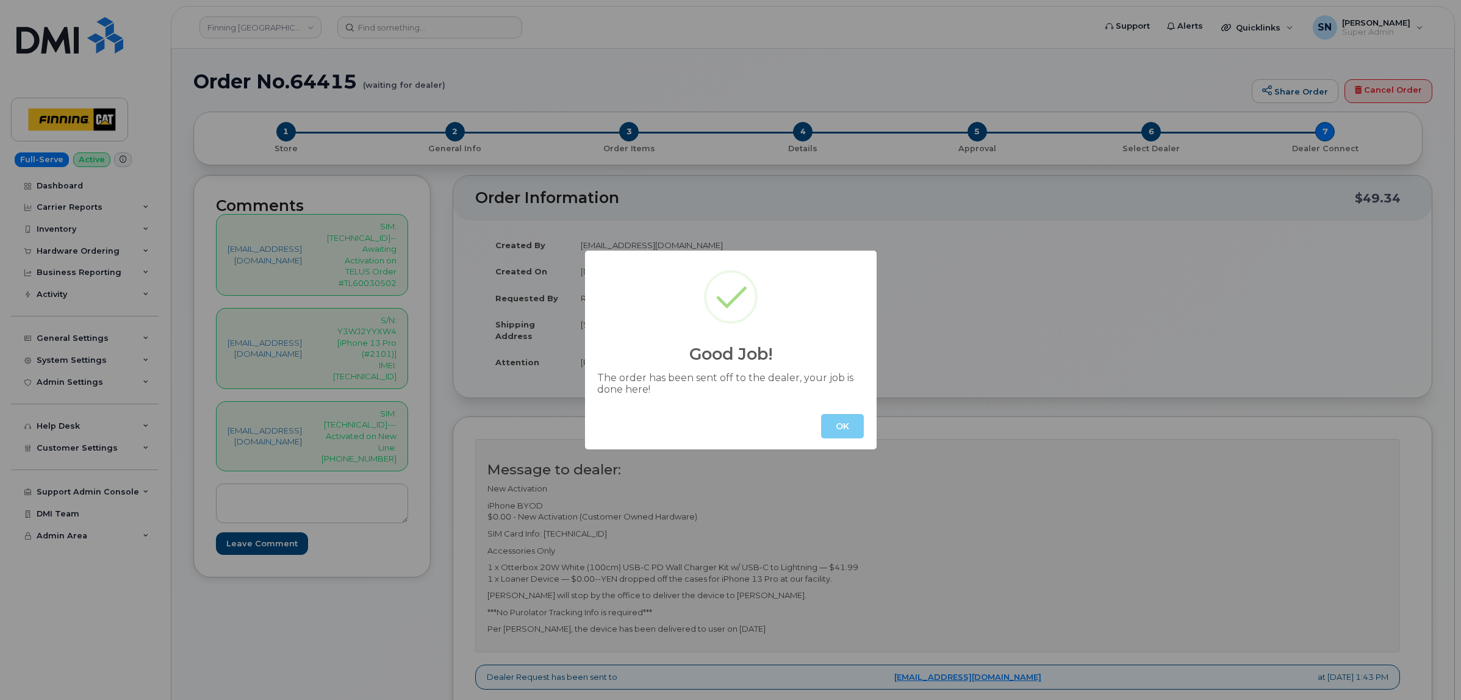
click at [836, 419] on button "OK" at bounding box center [842, 426] width 43 height 24
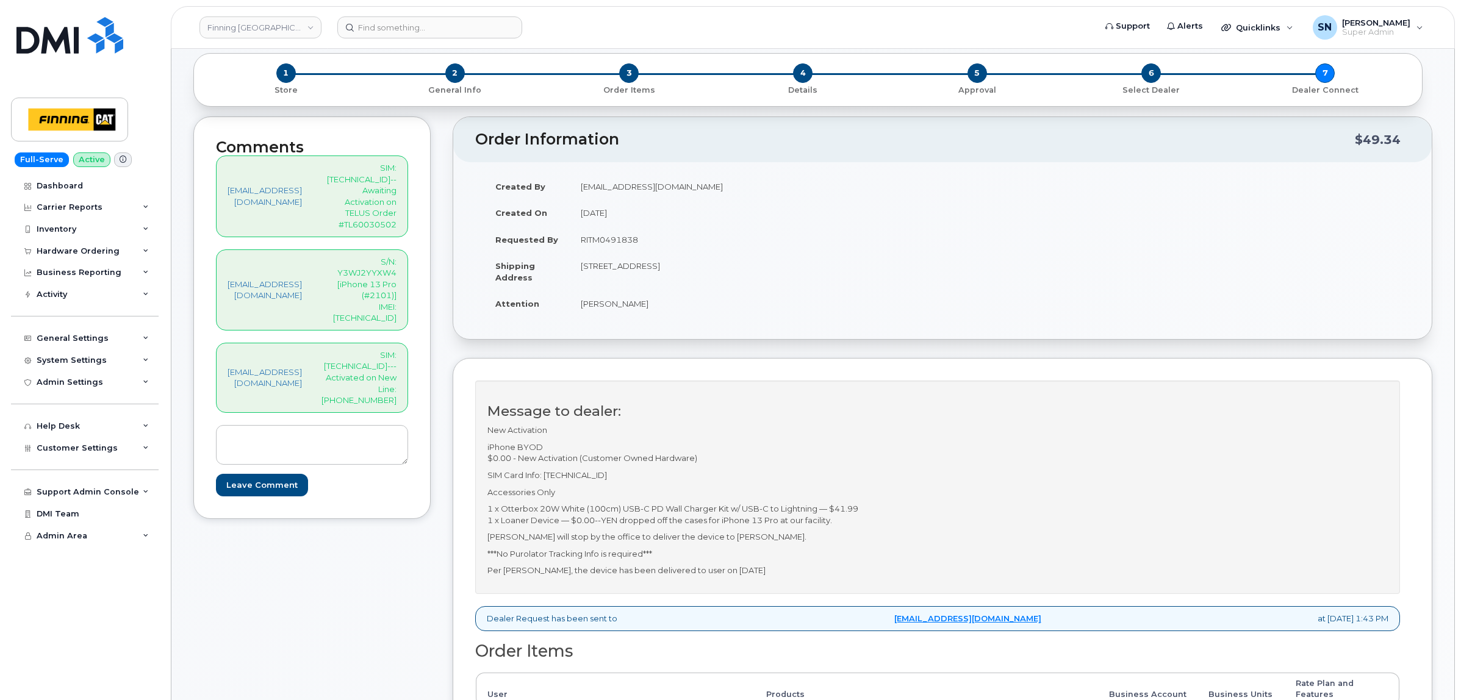
scroll to position [76, 0]
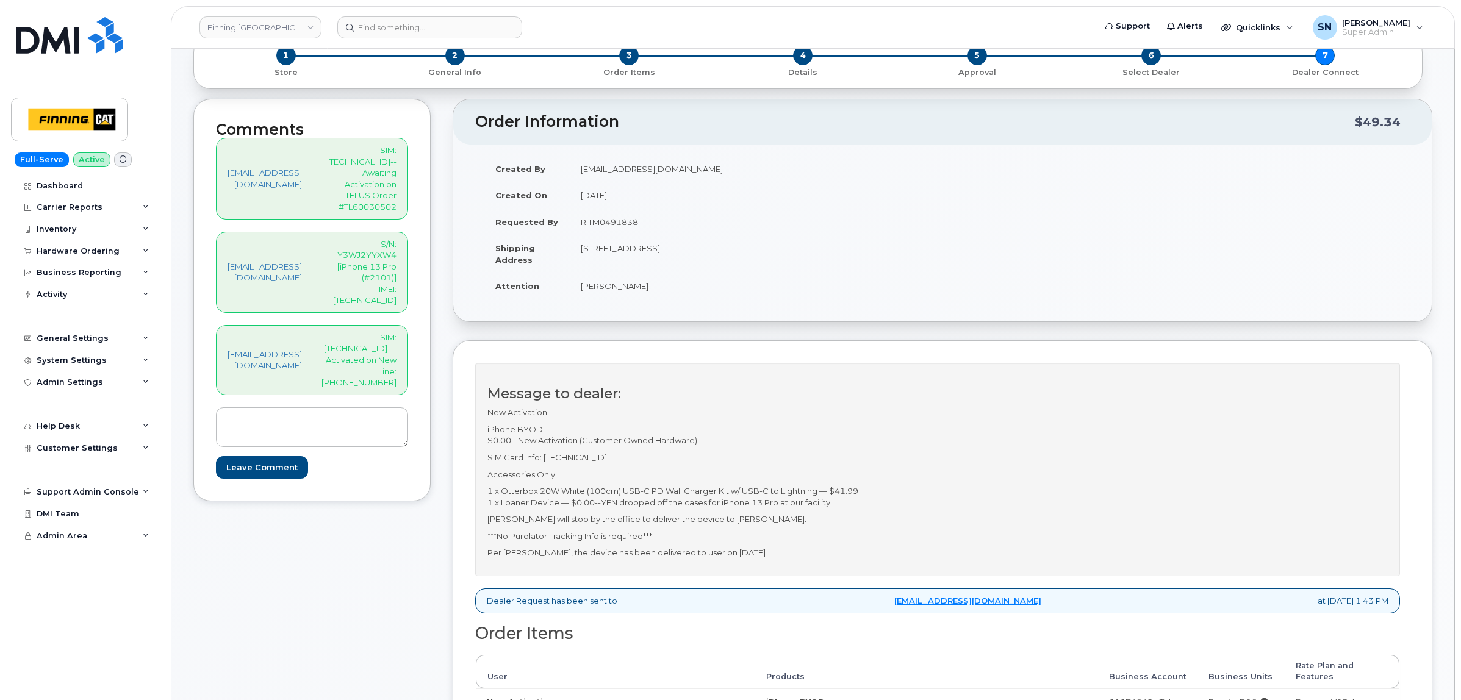
click at [382, 251] on p "S/N: Y3WJ2YYXW4 [iPhone 13 Pro (#2101)] IMEI: 350282711531012" at bounding box center [358, 272] width 75 height 68
copy p "350282711531012"
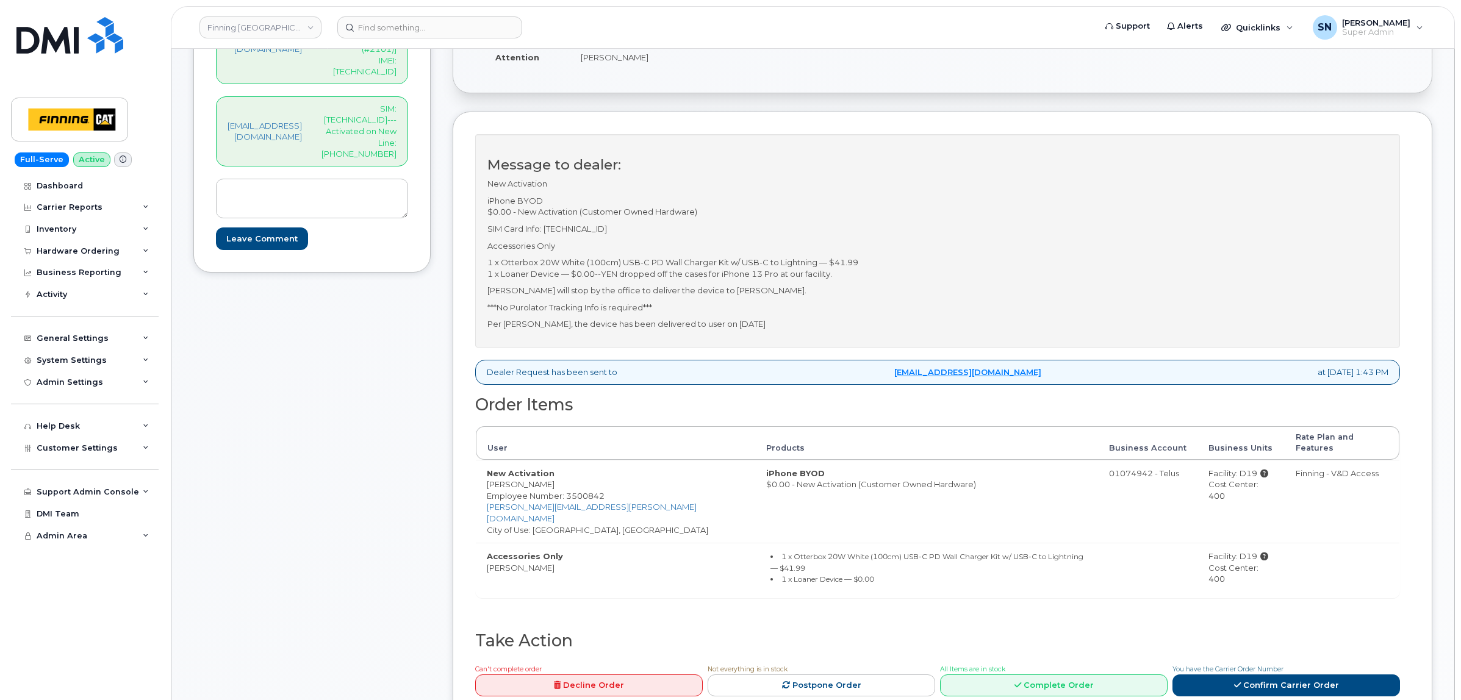
scroll to position [610, 0]
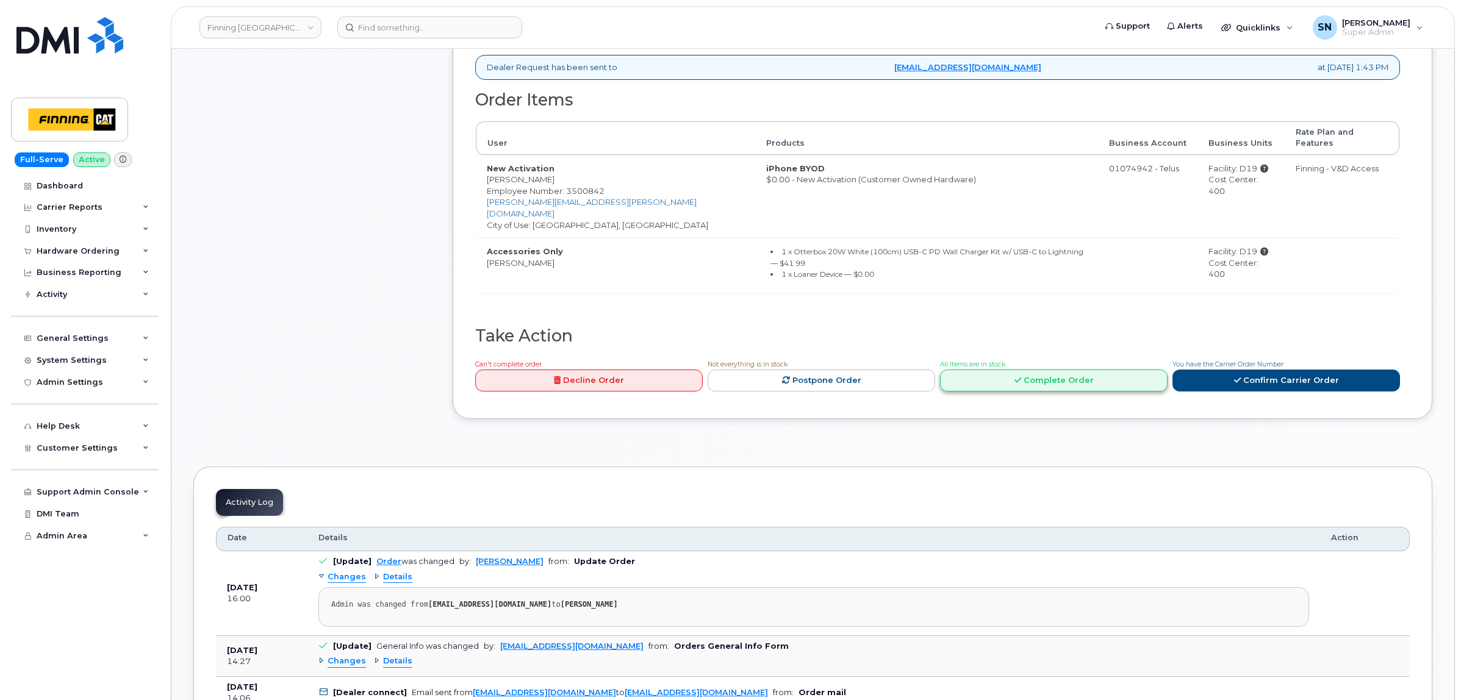
click at [1064, 370] on link "Complete Order" at bounding box center [1053, 381] width 227 height 23
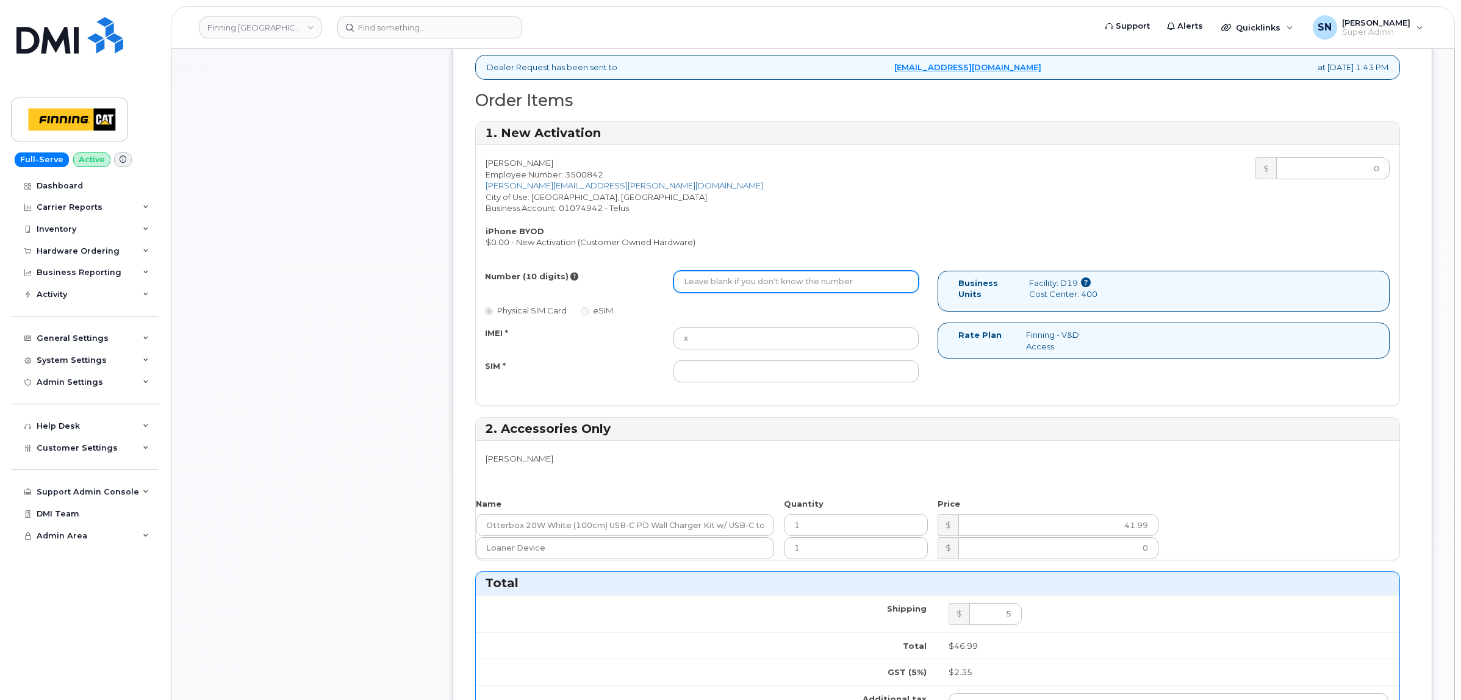
click at [717, 287] on input "Number (10 digits)" at bounding box center [795, 282] width 245 height 22
type input "5875965714"
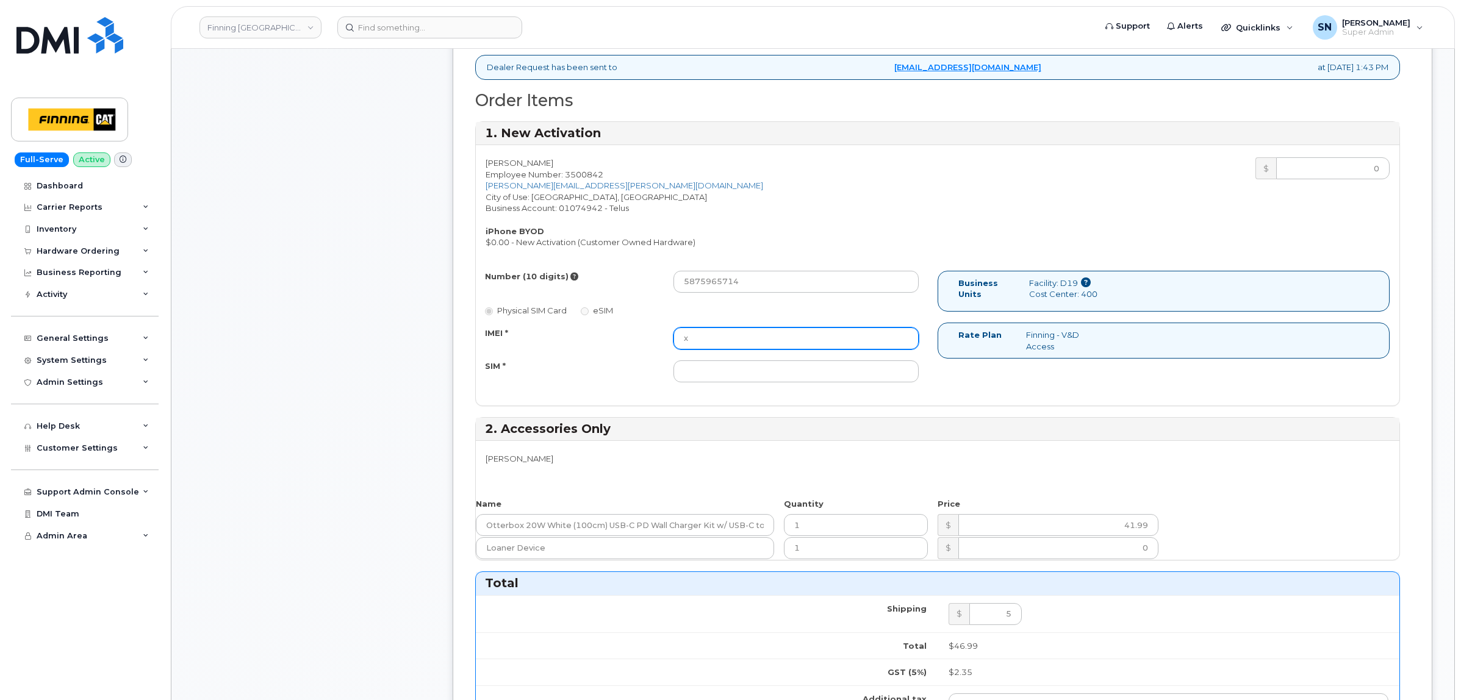
drag, startPoint x: 728, startPoint y: 336, endPoint x: 659, endPoint y: 340, distance: 69.0
click at [669, 340] on div "IMEI * x" at bounding box center [702, 338] width 452 height 22
paste input "350282711531012"
type input "350282711531012"
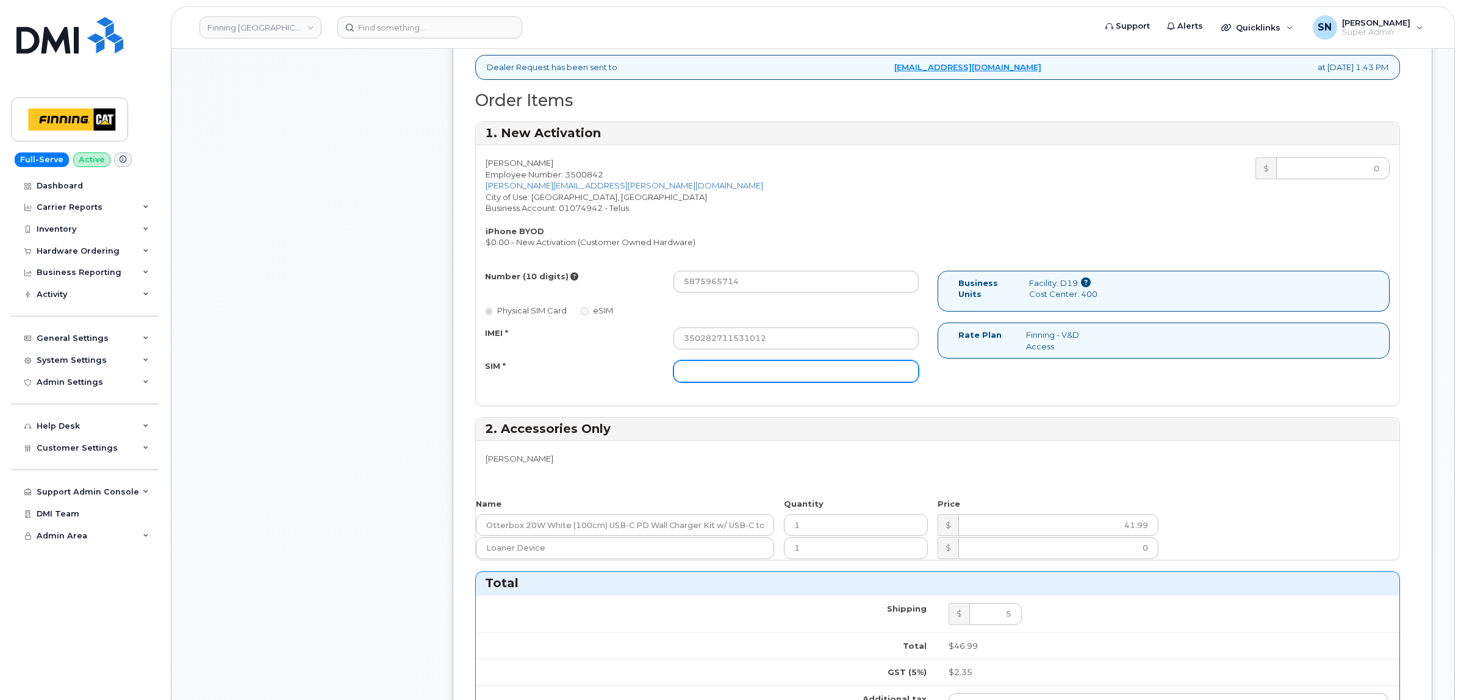
click at [742, 371] on input "SIM *" at bounding box center [795, 371] width 245 height 22
paste input "[TECHNICAL_ID]"
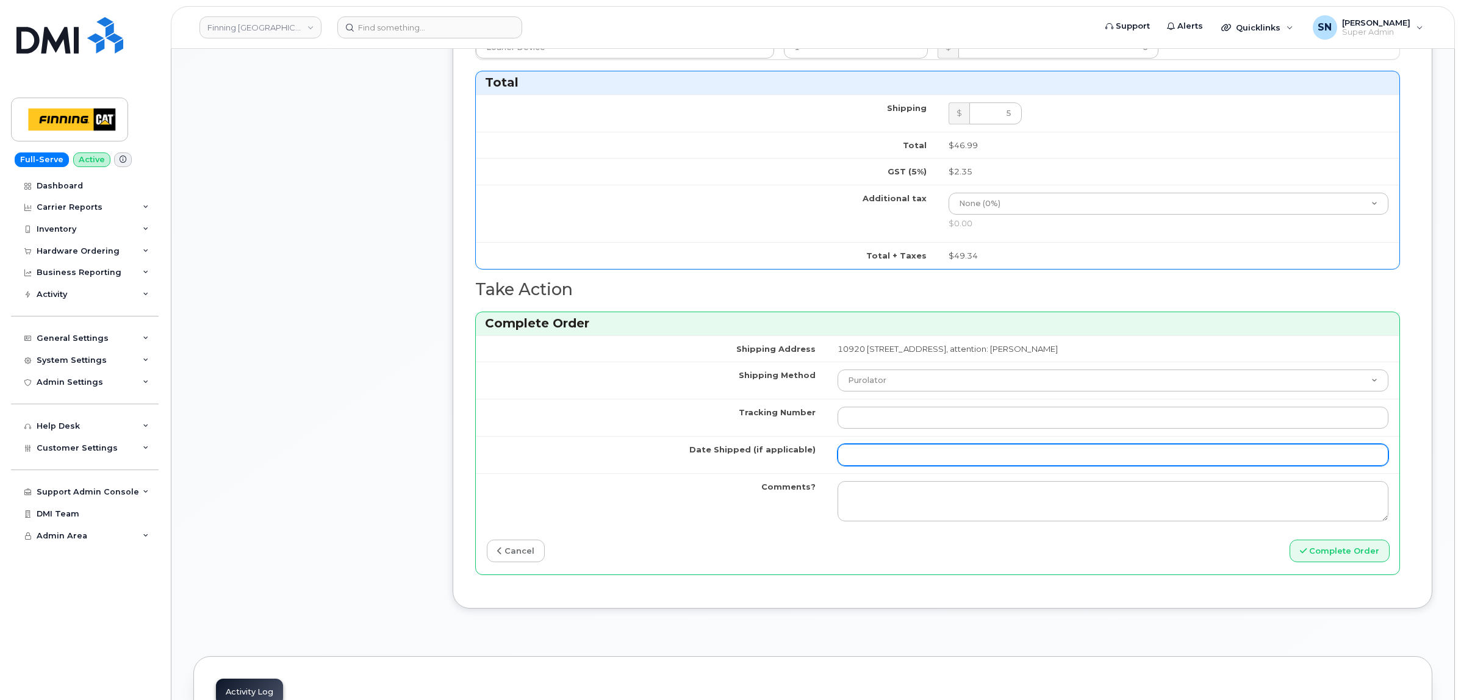
scroll to position [1296, 0]
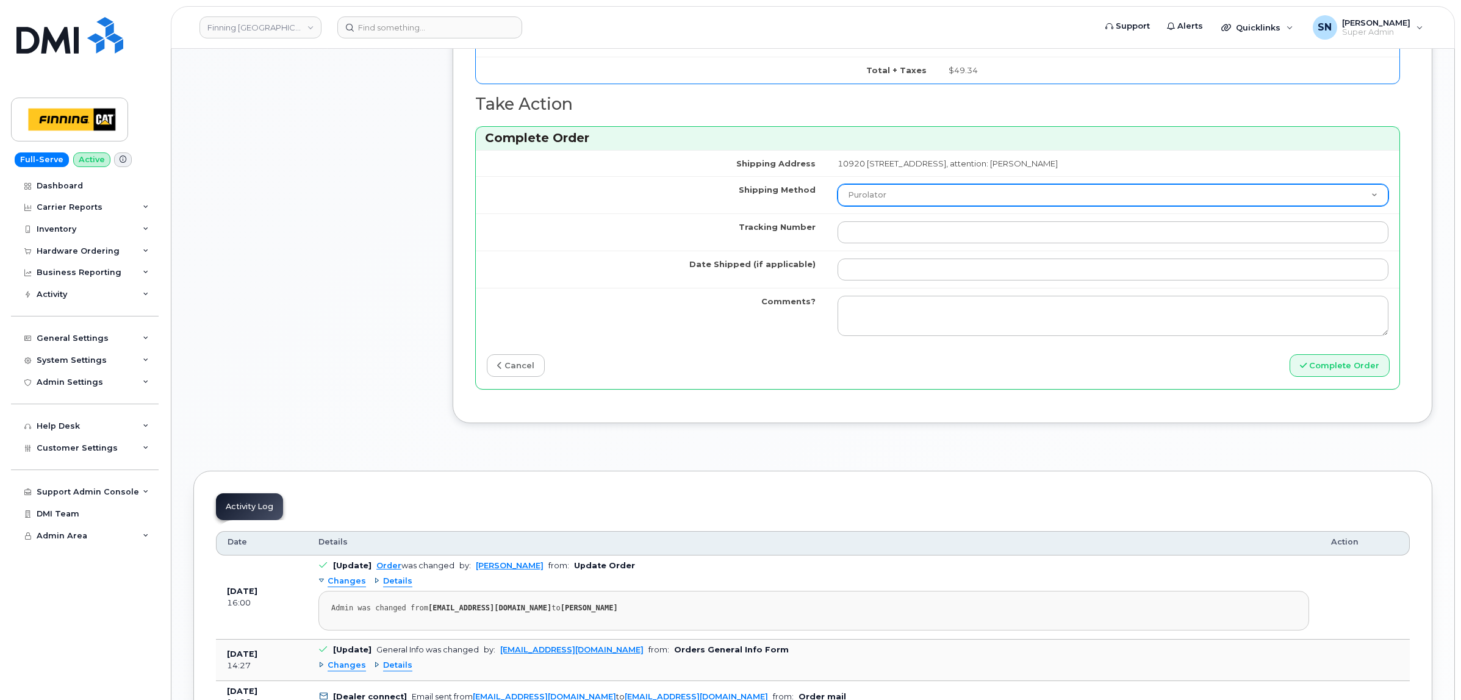
type input "[TECHNICAL_ID]"
click at [837, 195] on select "Purolator UPS FedEx Canada Post Courier Other Drop Off Pick Up" at bounding box center [1112, 195] width 551 height 22
select select "Other"
click at [837, 188] on select "Purolator UPS FedEx Canada Post Courier Other Drop Off Pick Up" at bounding box center [1112, 195] width 551 height 22
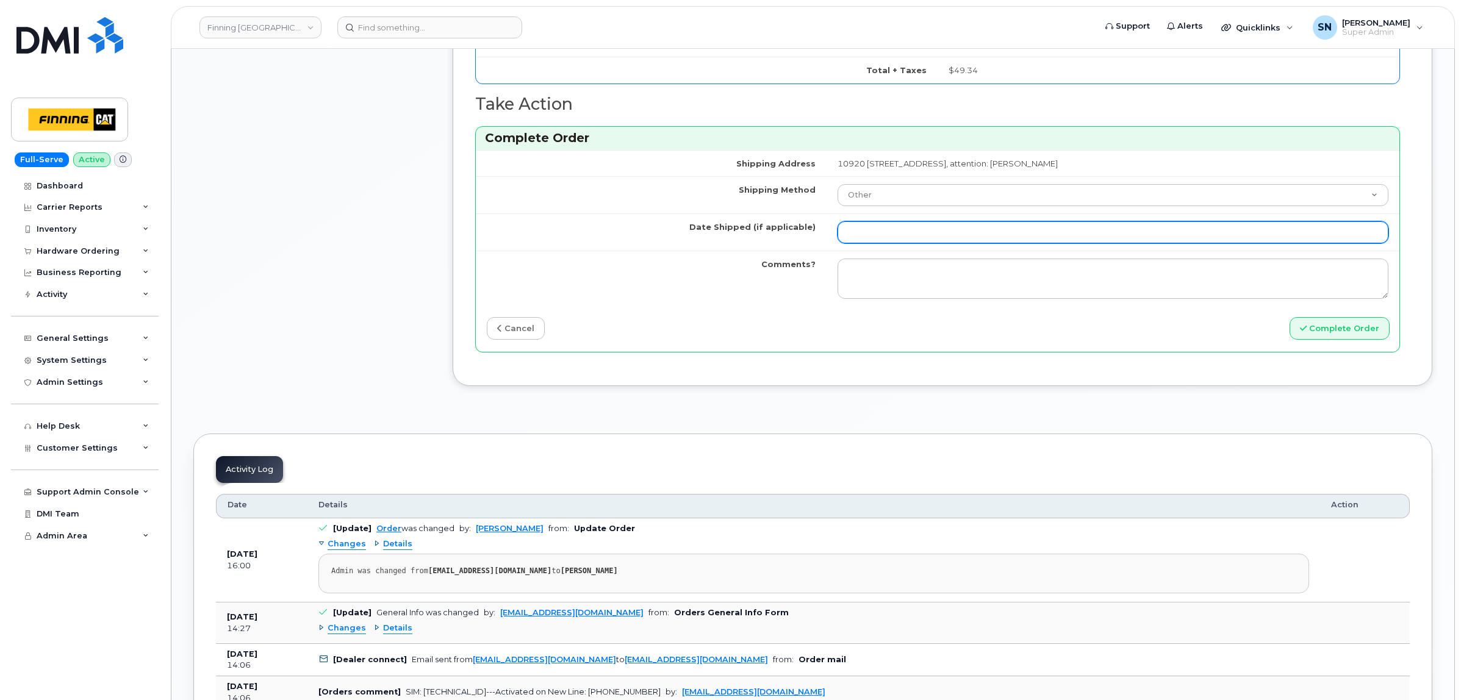
click at [837, 238] on input "Date Shipped (if applicable)" at bounding box center [1112, 232] width 551 height 22
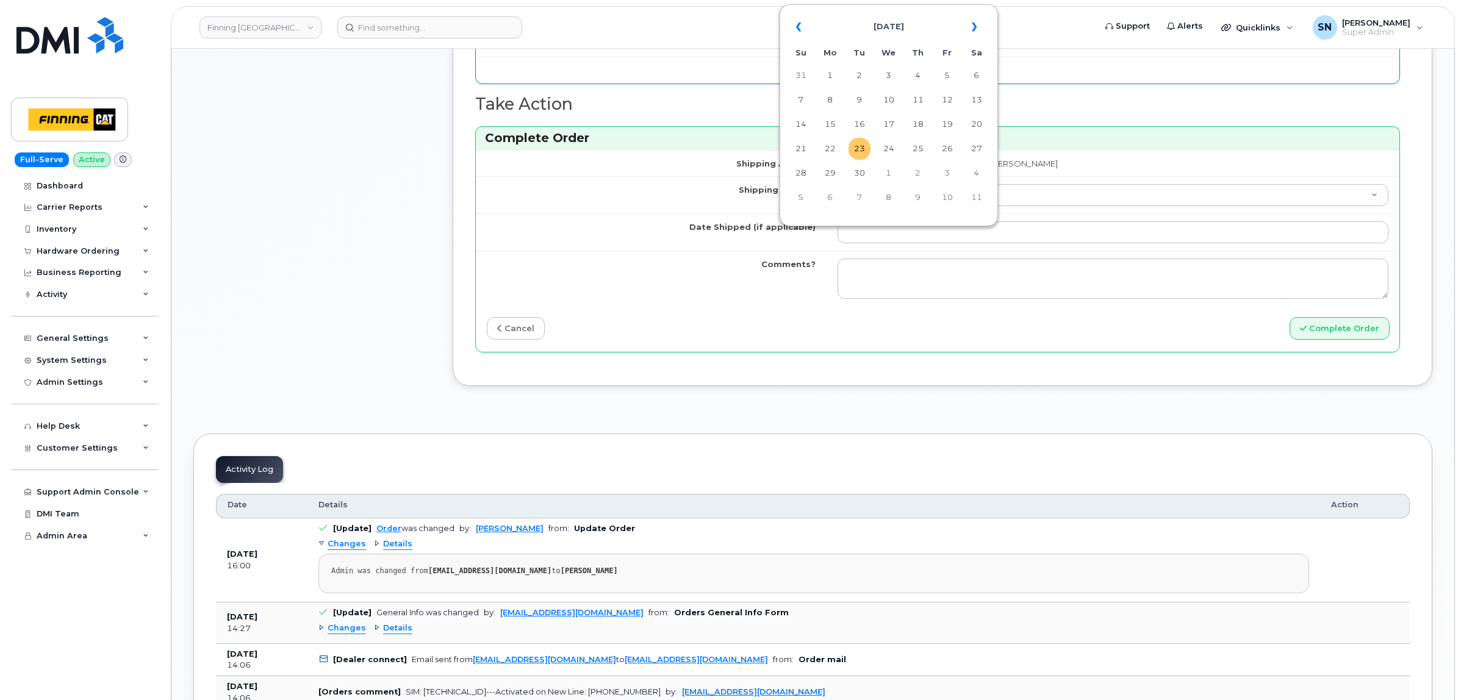
click at [856, 143] on td "23" at bounding box center [859, 149] width 22 height 22
type input "2025-09-23"
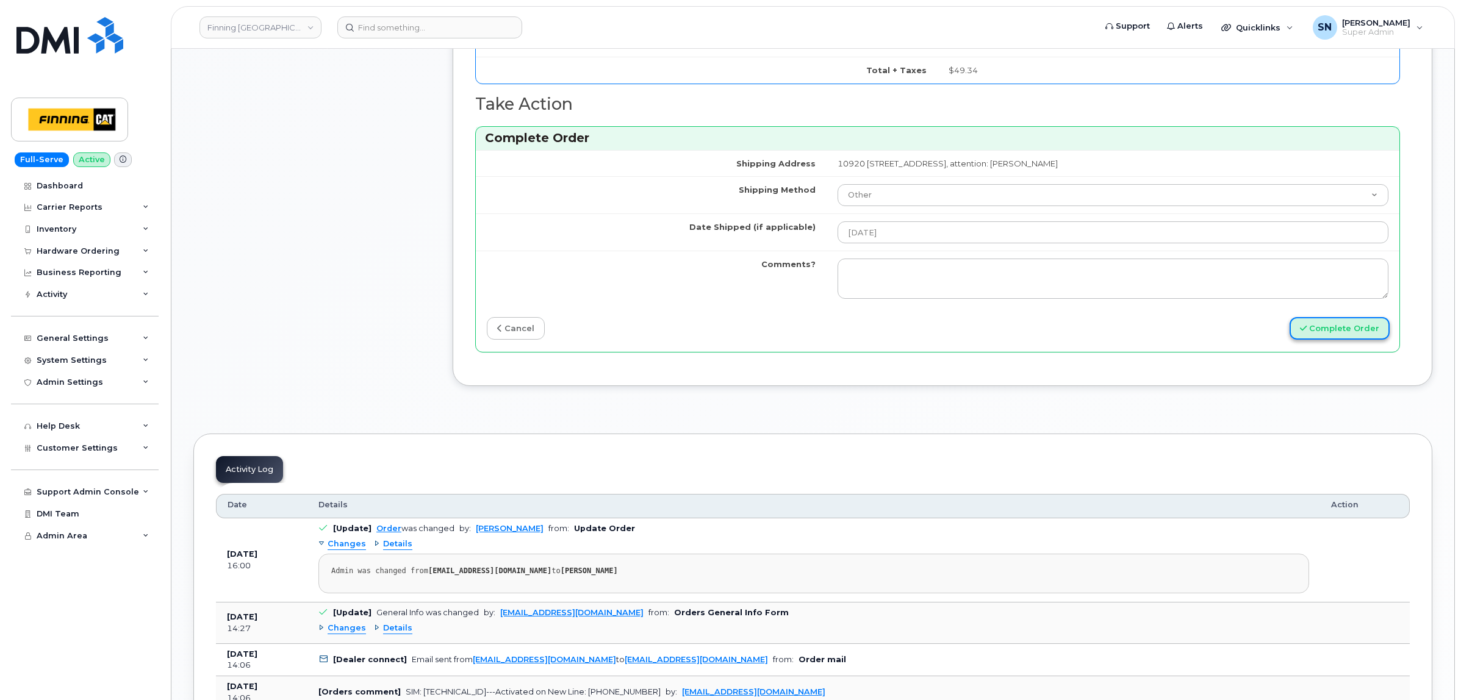
click at [1292, 335] on button "Complete Order" at bounding box center [1339, 328] width 100 height 23
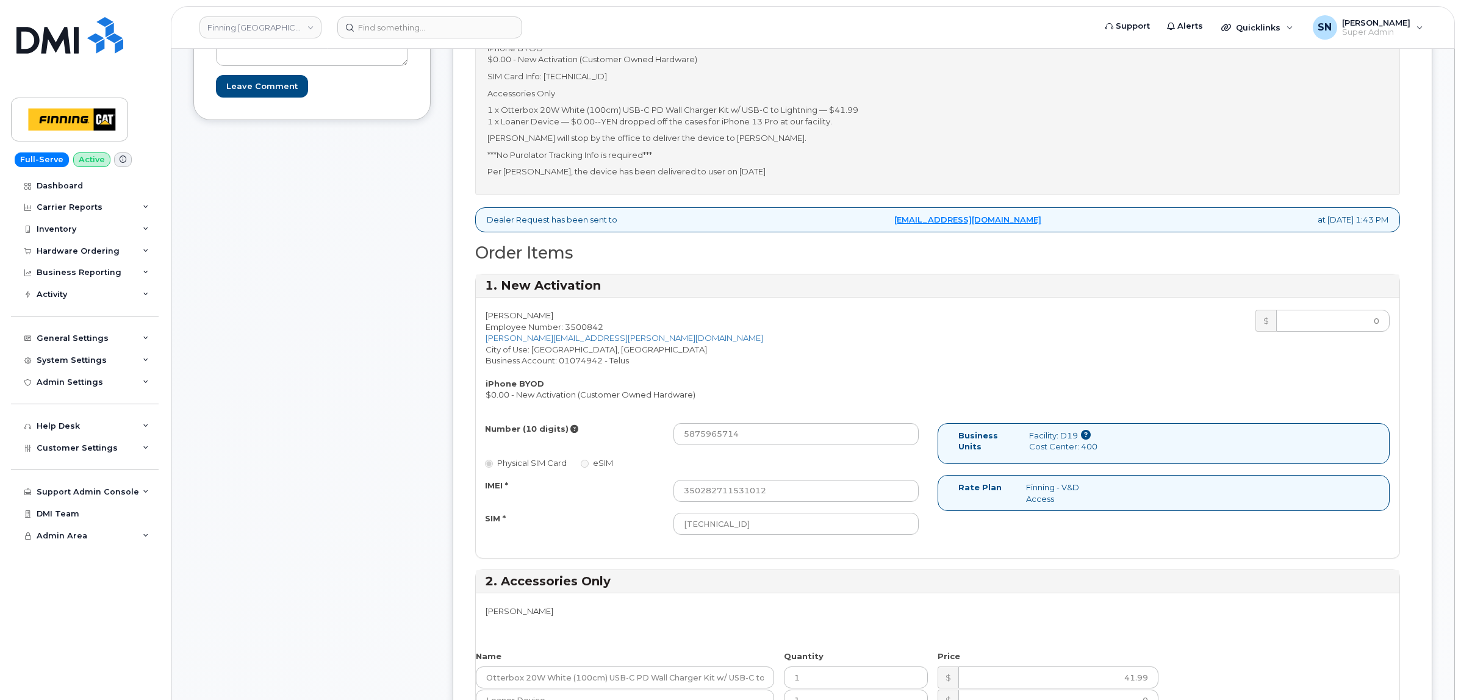
scroll to position [376, 0]
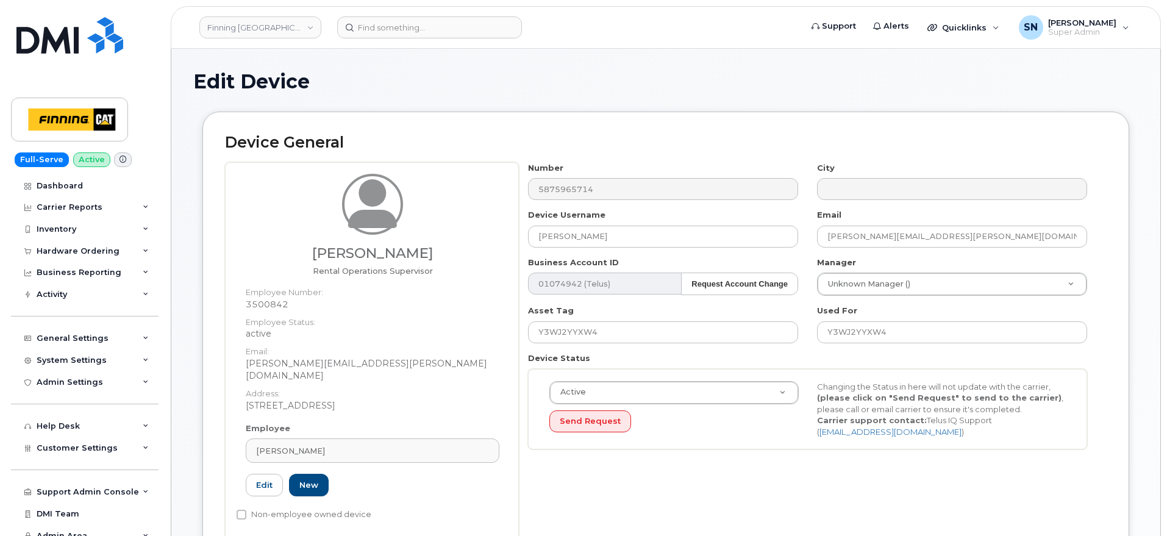
scroll to position [662, 0]
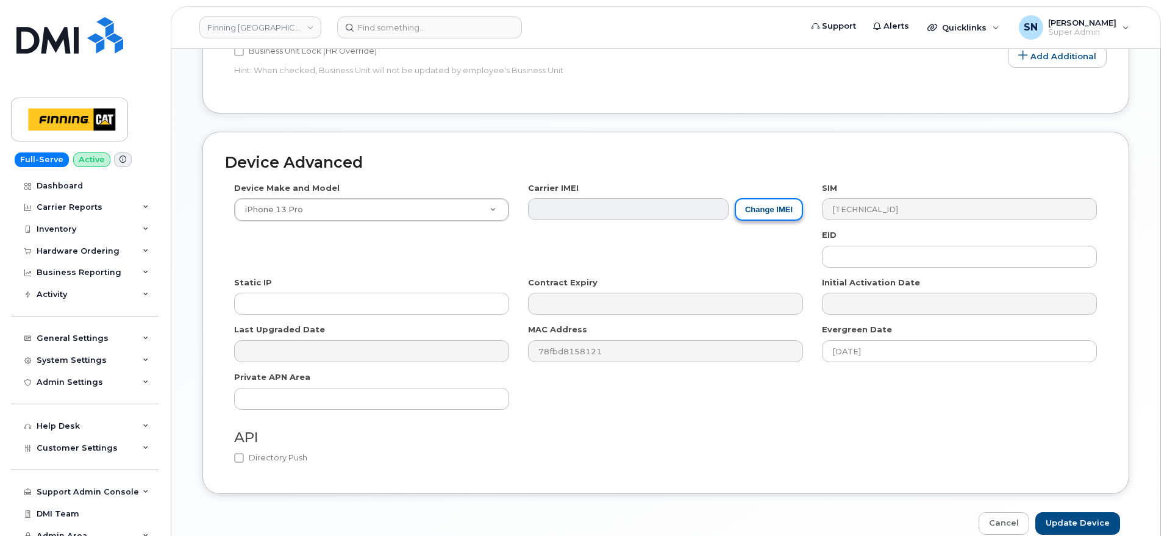
click at [767, 204] on button "Change IMEI" at bounding box center [769, 209] width 68 height 23
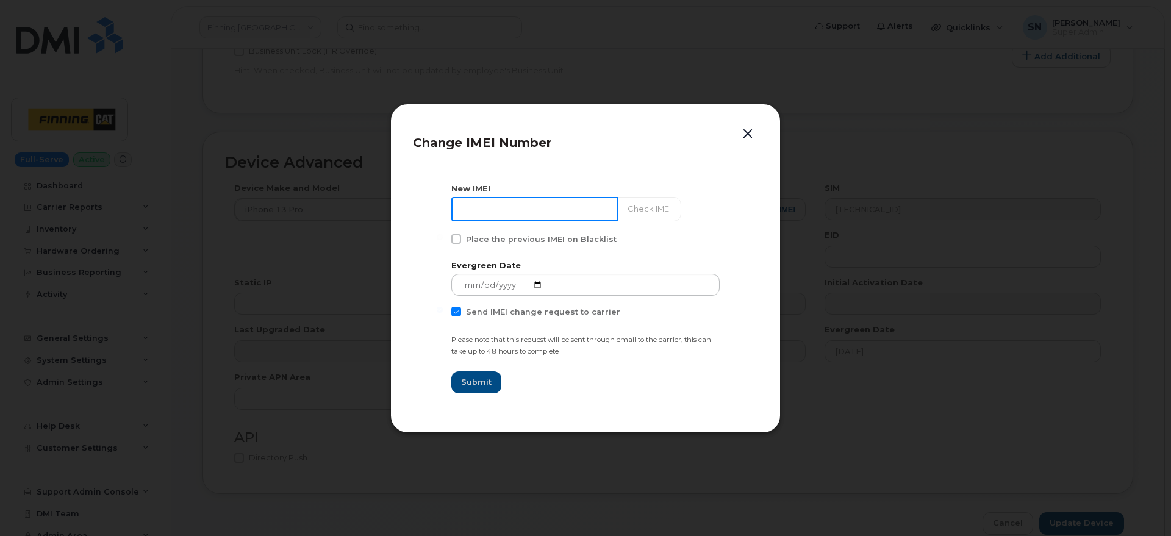
click at [545, 209] on input at bounding box center [534, 209] width 166 height 24
paste input "350282711531012"
type input "350282711531012"
click at [456, 314] on span at bounding box center [456, 312] width 10 height 10
click at [443, 313] on input "Send IMEI change request to carrier" at bounding box center [440, 310] width 6 height 6
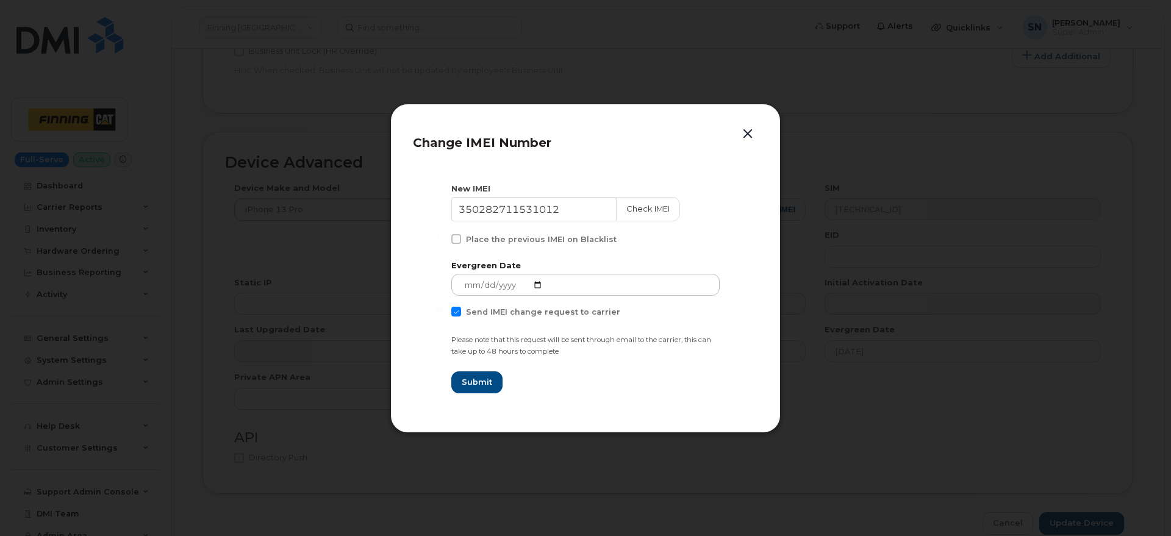
checkbox input "false"
click at [485, 384] on span "Submit" at bounding box center [476, 382] width 30 height 12
type input "350282711531012"
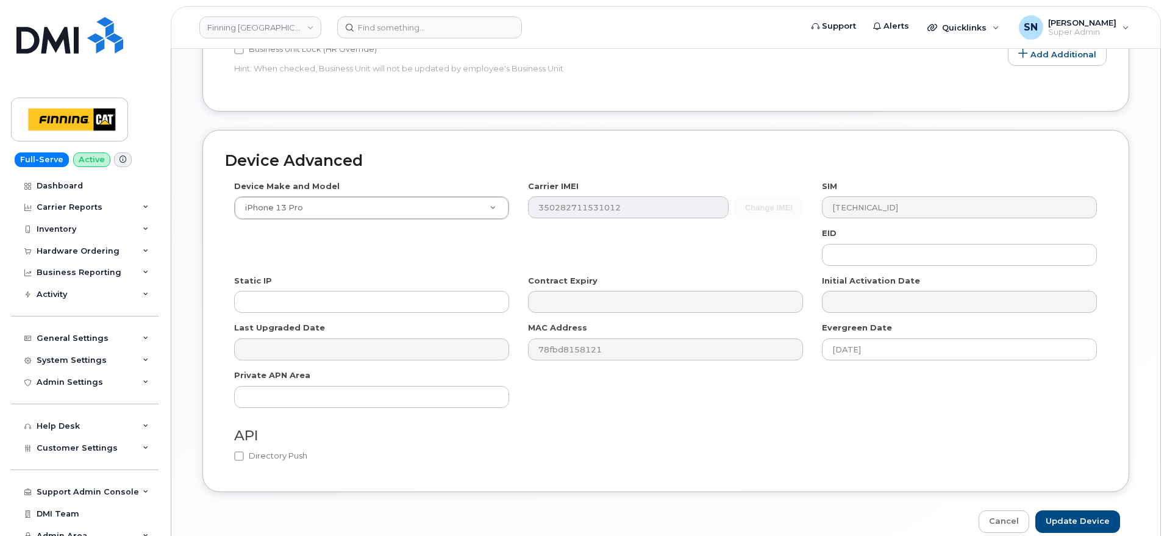
scroll to position [709, 0]
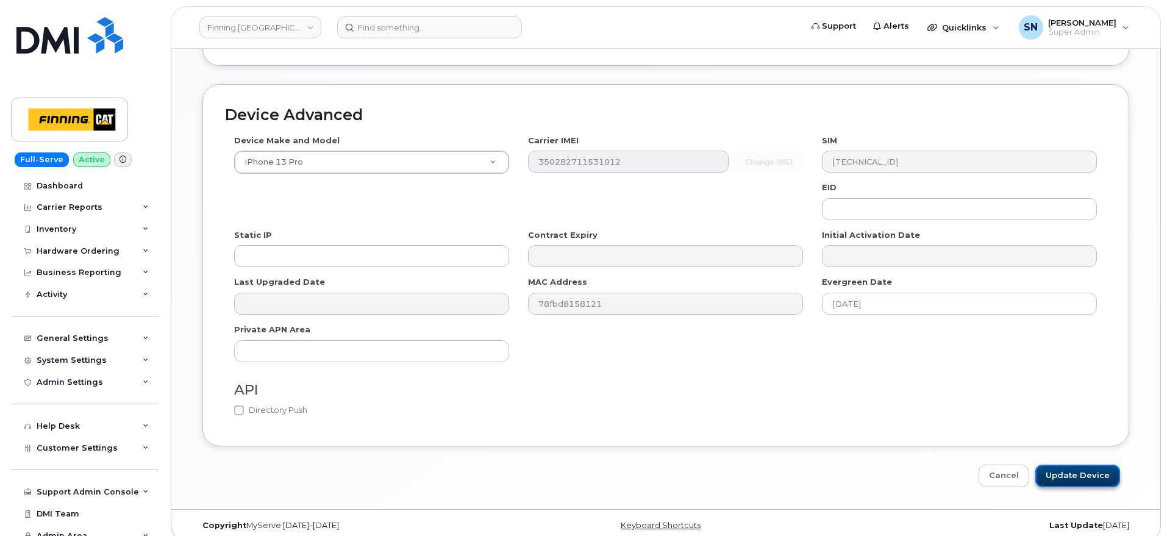
click at [1073, 465] on input "Update Device" at bounding box center [1078, 476] width 85 height 23
type input "Saving..."
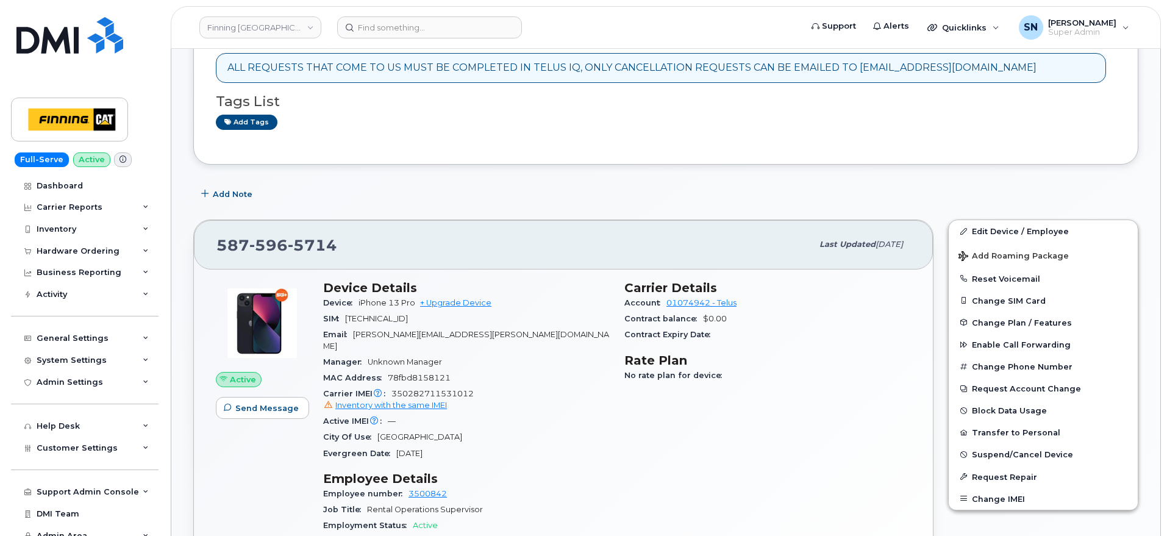
scroll to position [229, 0]
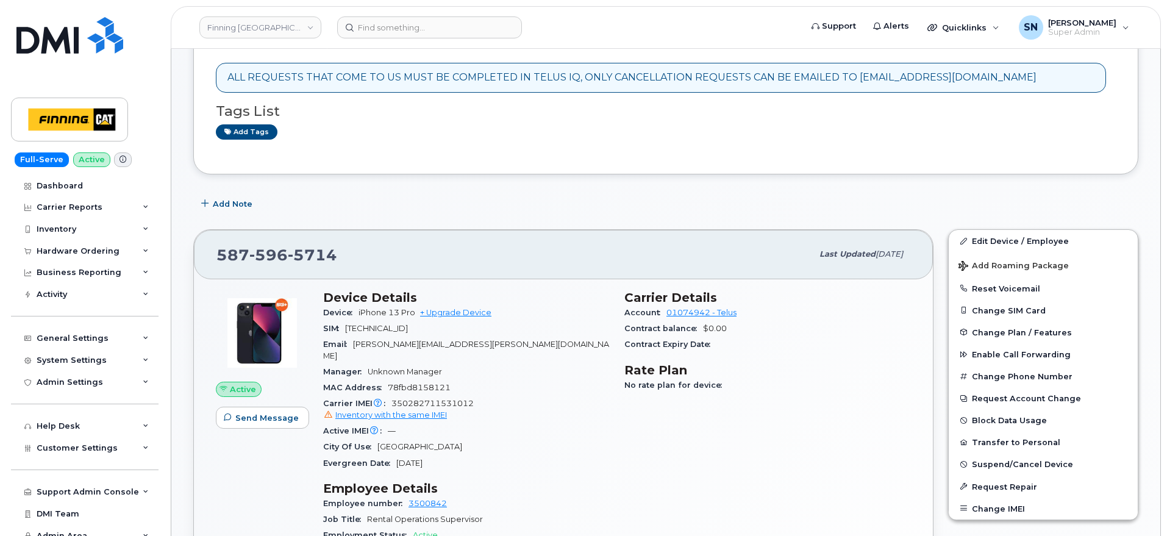
click at [408, 324] on span "[TECHNICAL_ID]" at bounding box center [376, 328] width 63 height 9
copy span "[TECHNICAL_ID]"
